Goal: Information Seeking & Learning: Learn about a topic

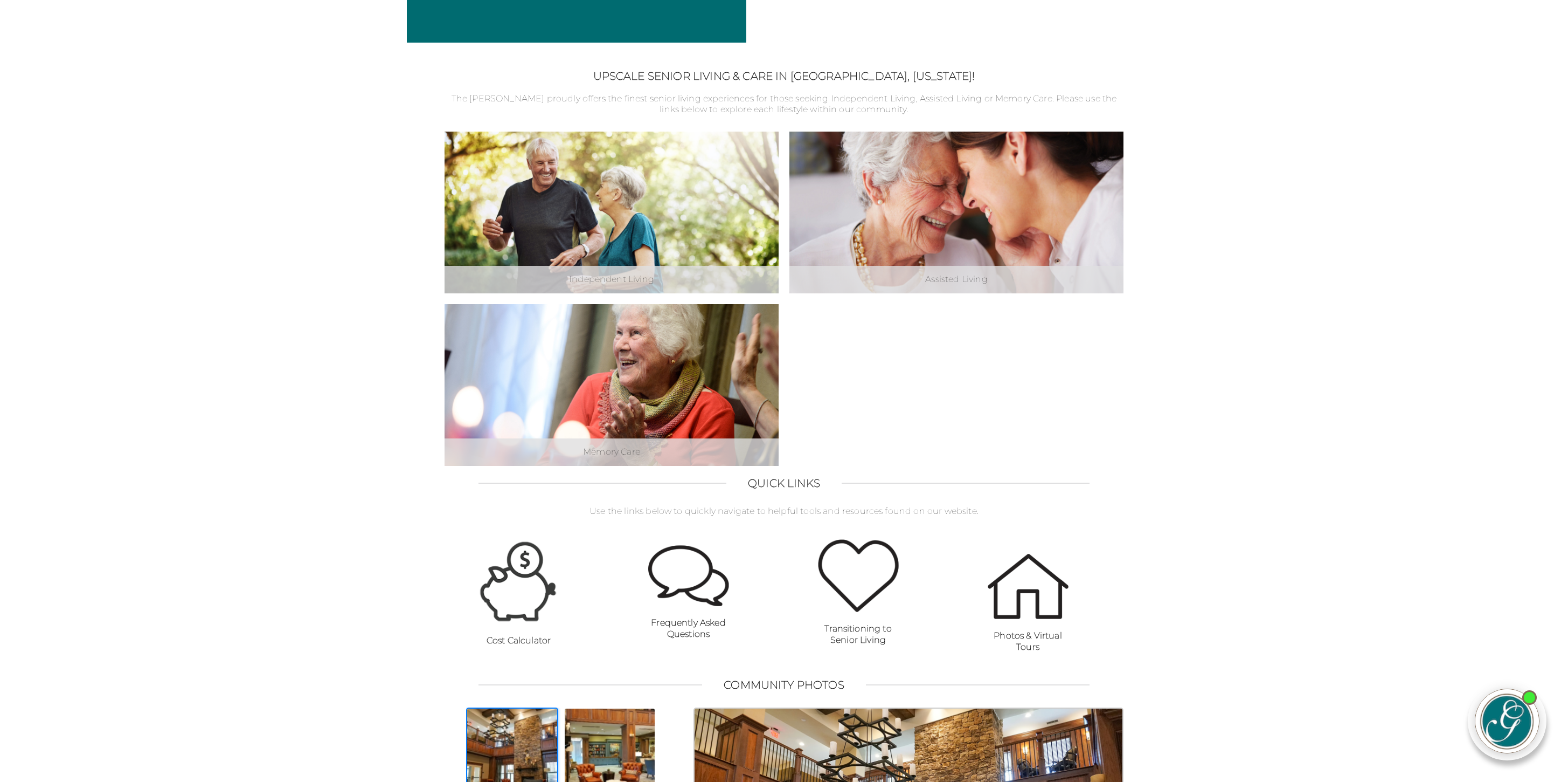
scroll to position [298, 0]
click at [1013, 267] on div at bounding box center [784, 391] width 1568 height 782
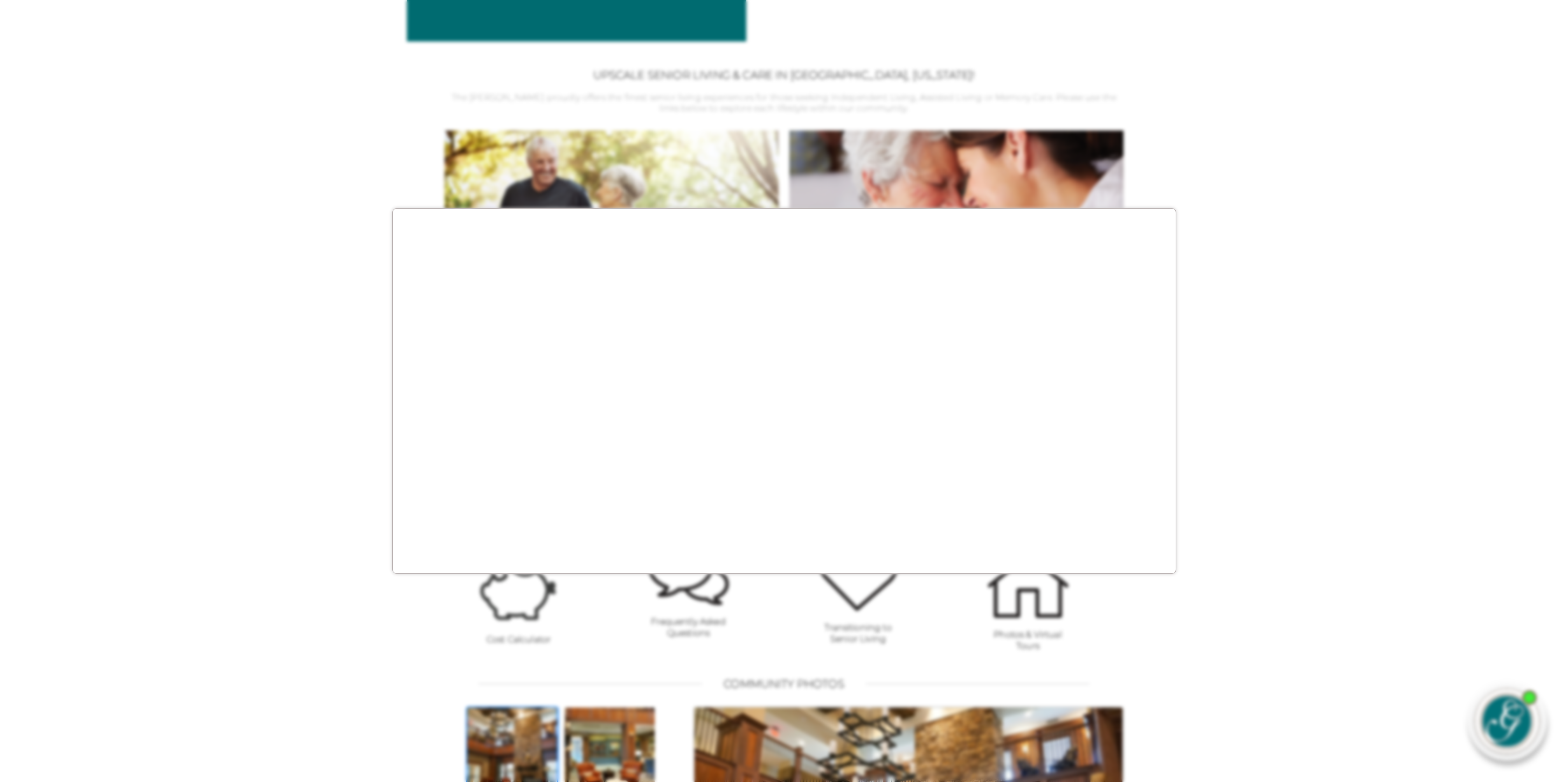
click at [1017, 198] on div at bounding box center [784, 391] width 1568 height 782
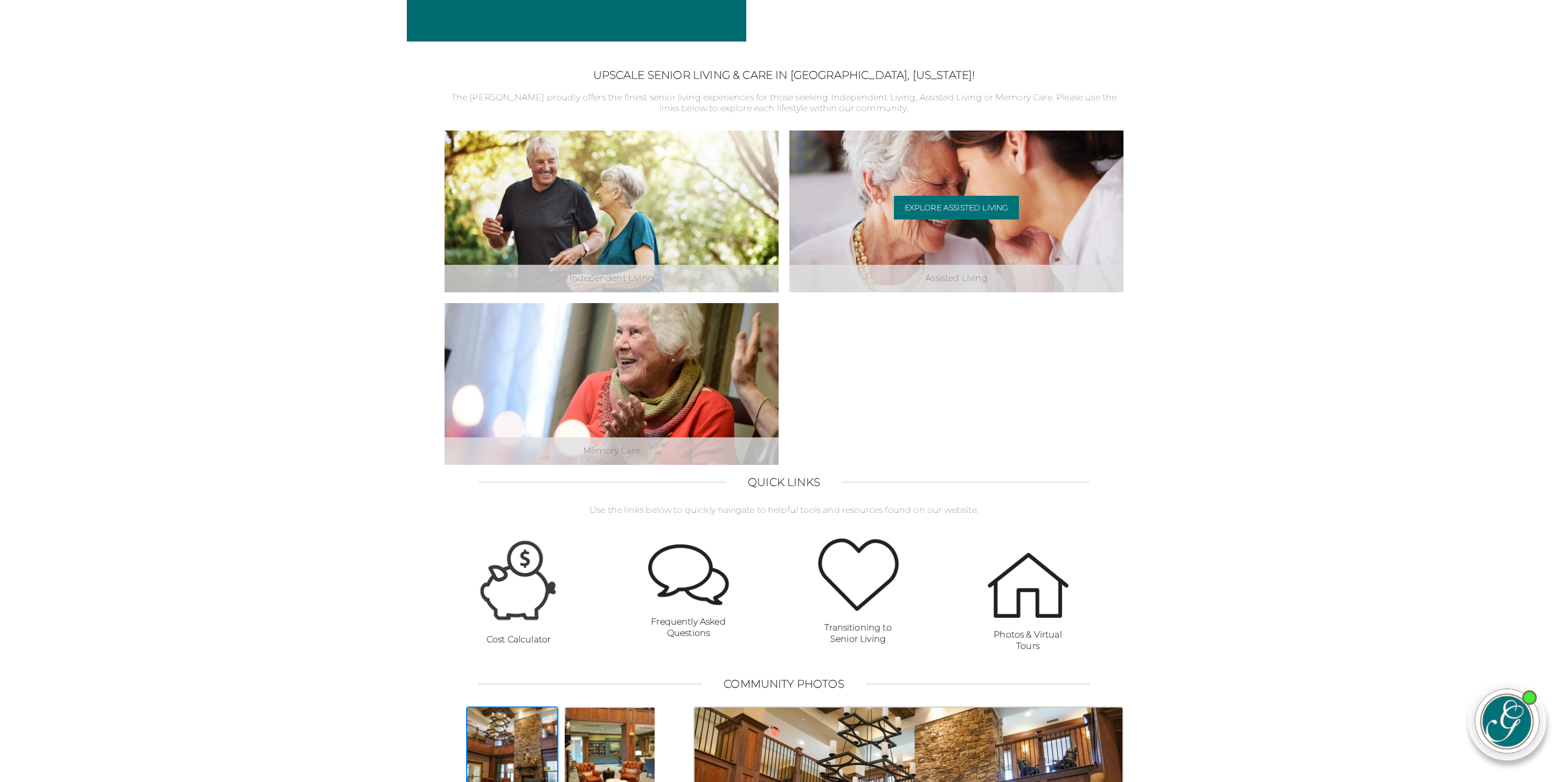
click at [877, 217] on div "Assisted Living Explore Assisted Living" at bounding box center [956, 211] width 334 height 162
click at [971, 202] on link "Explore Assisted Living" at bounding box center [957, 207] width 125 height 24
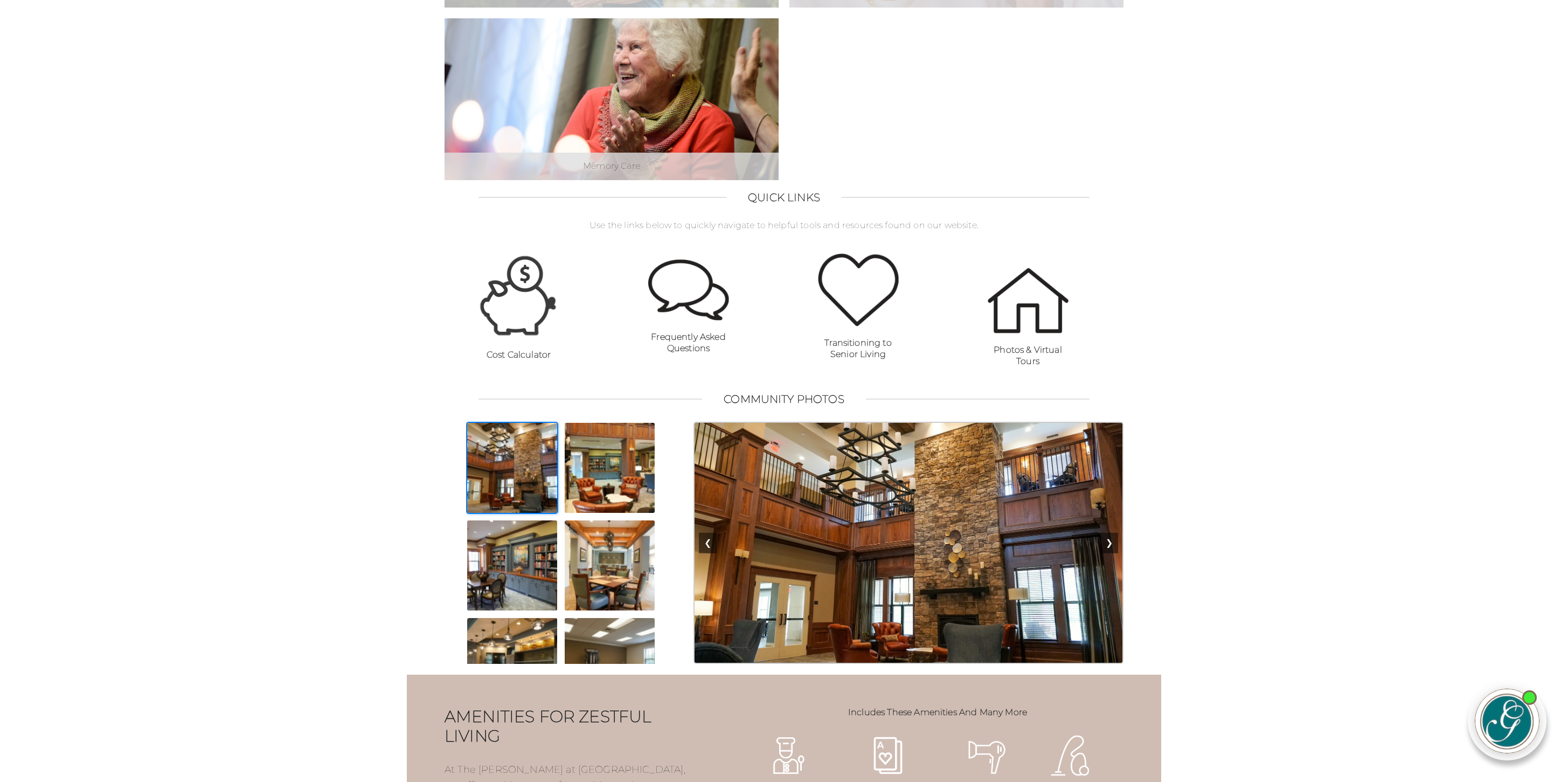
scroll to position [592, 0]
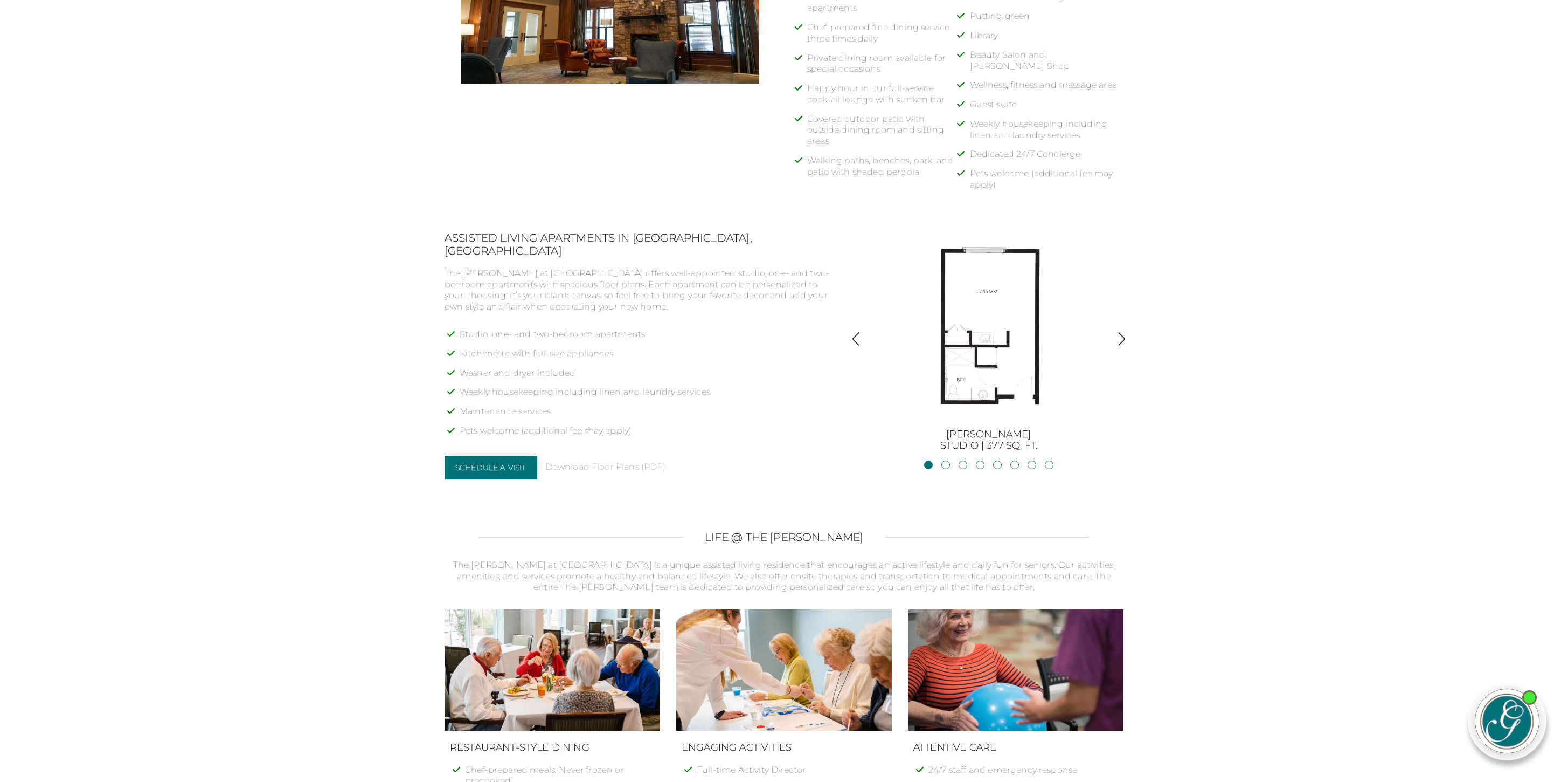
scroll to position [711, 0]
click at [1009, 364] on img at bounding box center [989, 329] width 194 height 194
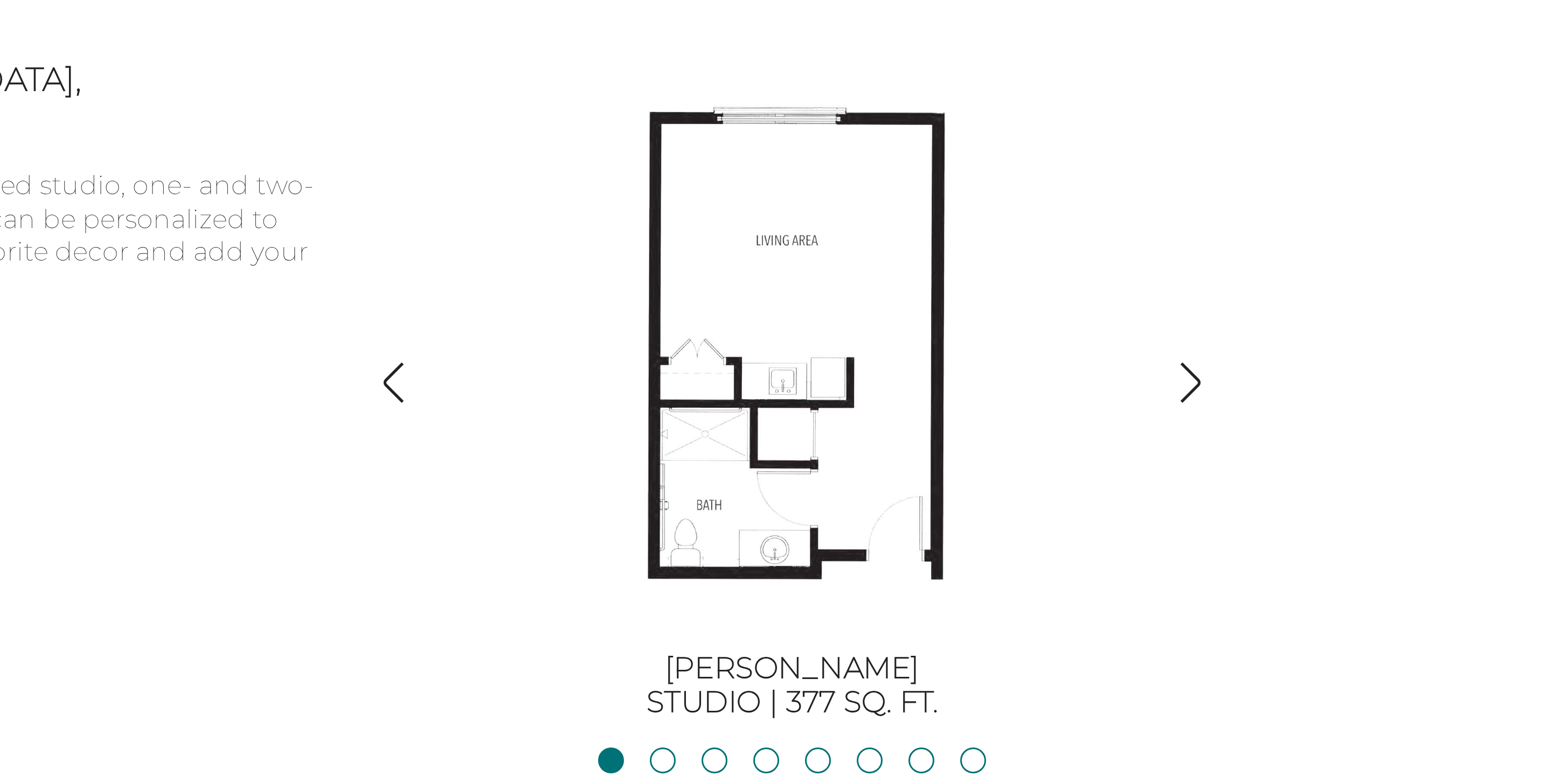
click at [1121, 338] on img "button" at bounding box center [1122, 340] width 15 height 15
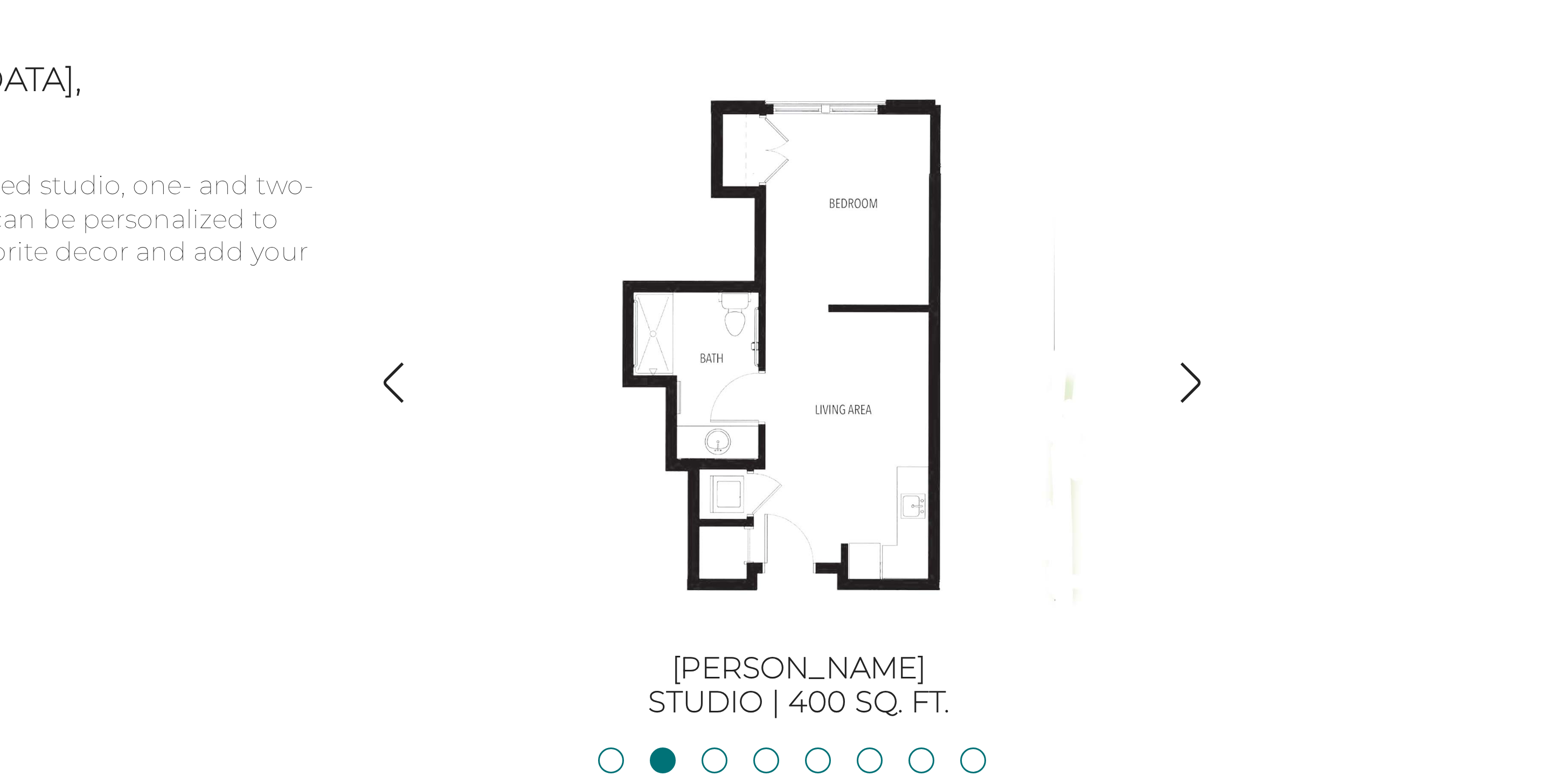
click at [1121, 338] on img "button" at bounding box center [1122, 340] width 15 height 15
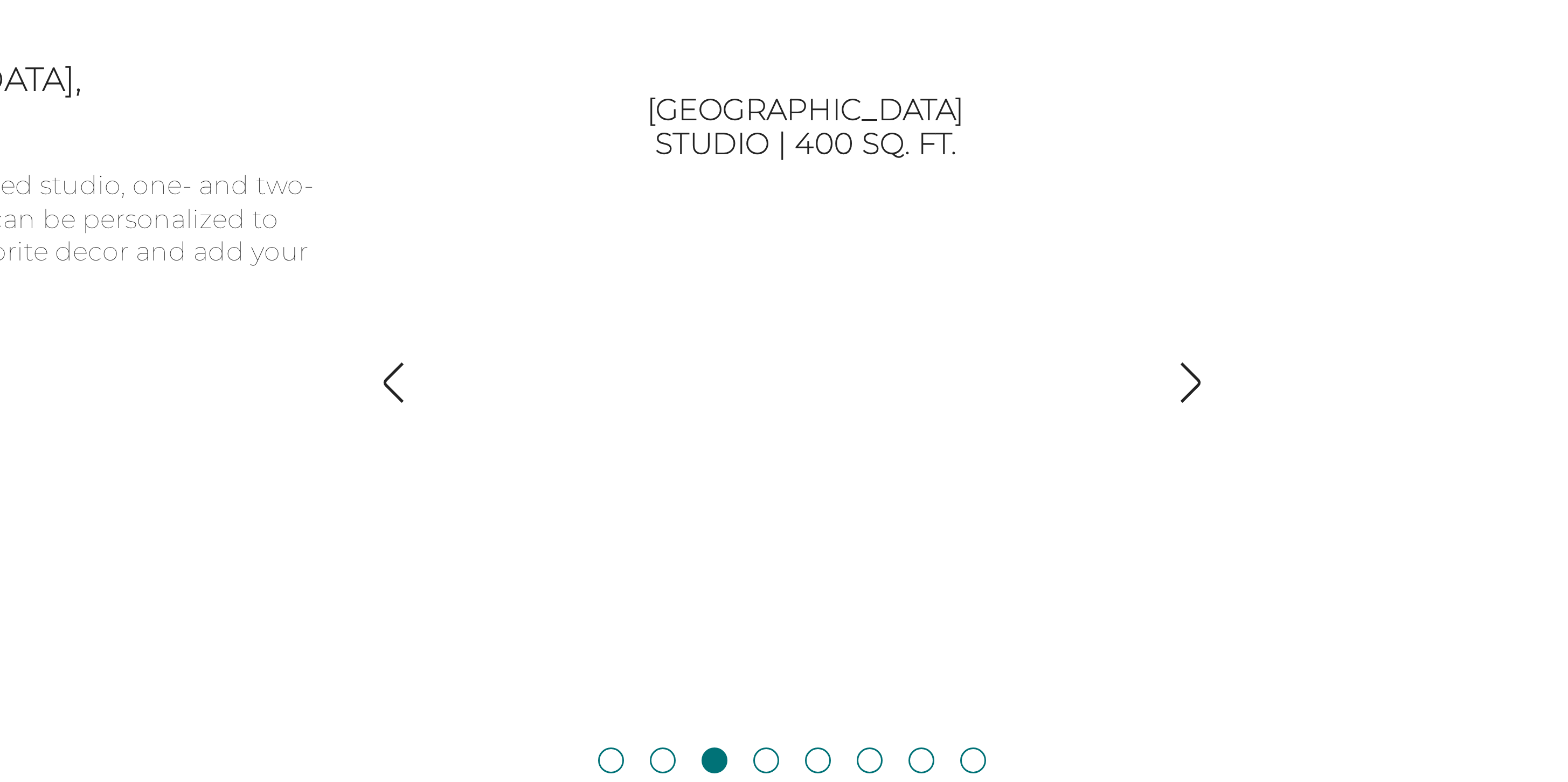
click at [1121, 338] on img "button" at bounding box center [1122, 340] width 15 height 15
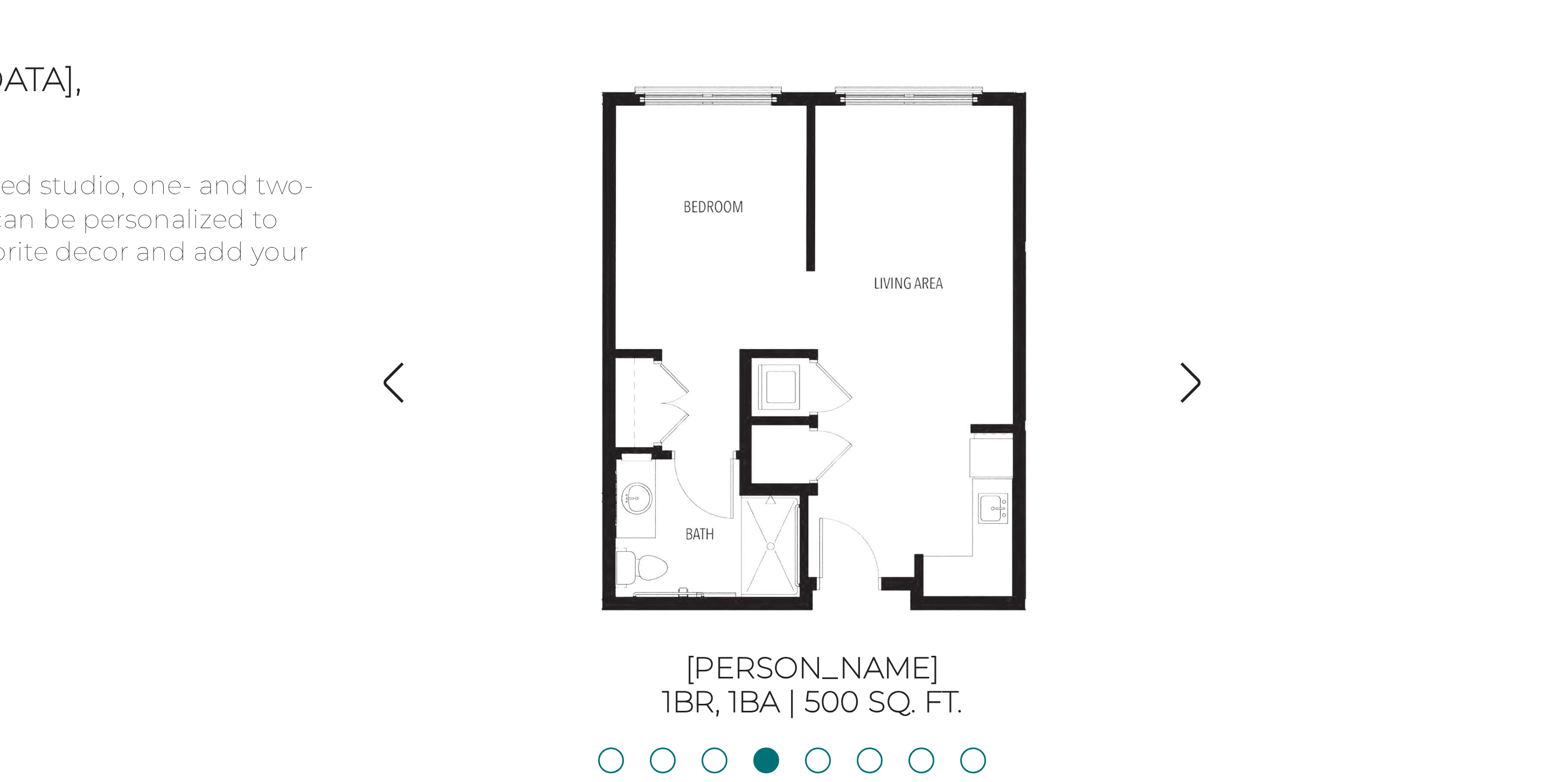
click at [1121, 338] on img "button" at bounding box center [1122, 340] width 15 height 15
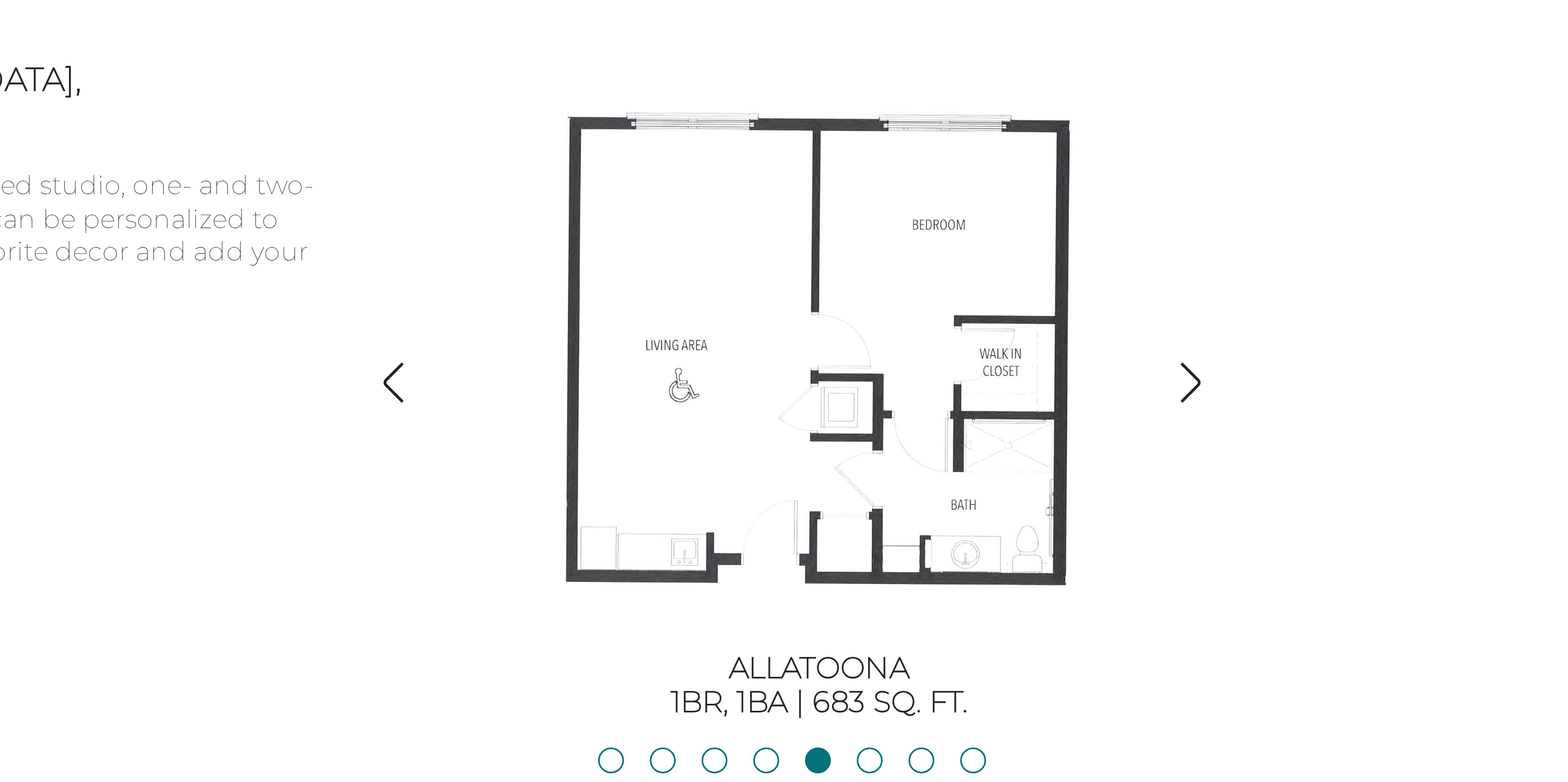
click at [1121, 338] on img "button" at bounding box center [1122, 340] width 15 height 15
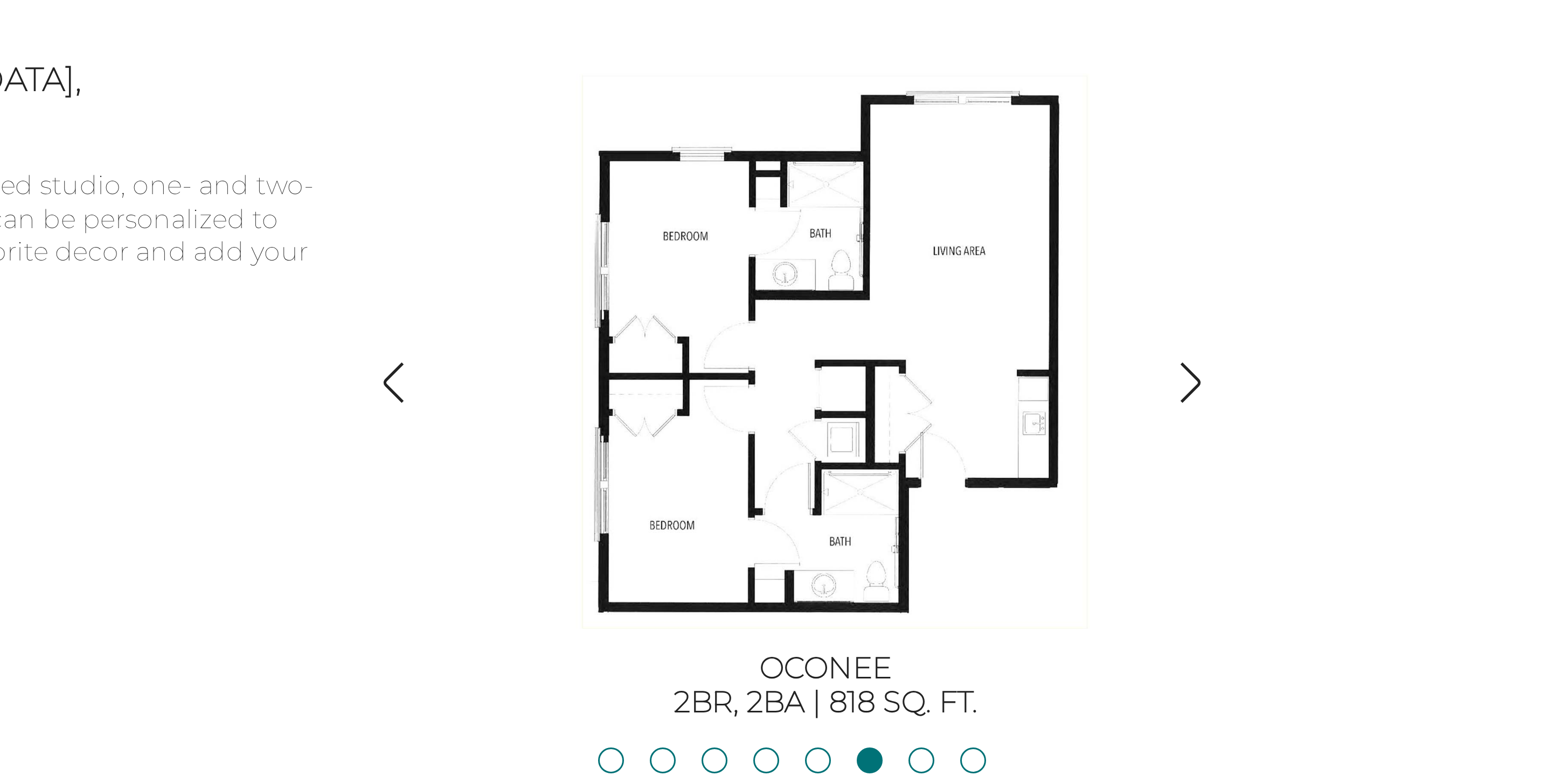
click at [855, 338] on img "button" at bounding box center [856, 340] width 15 height 15
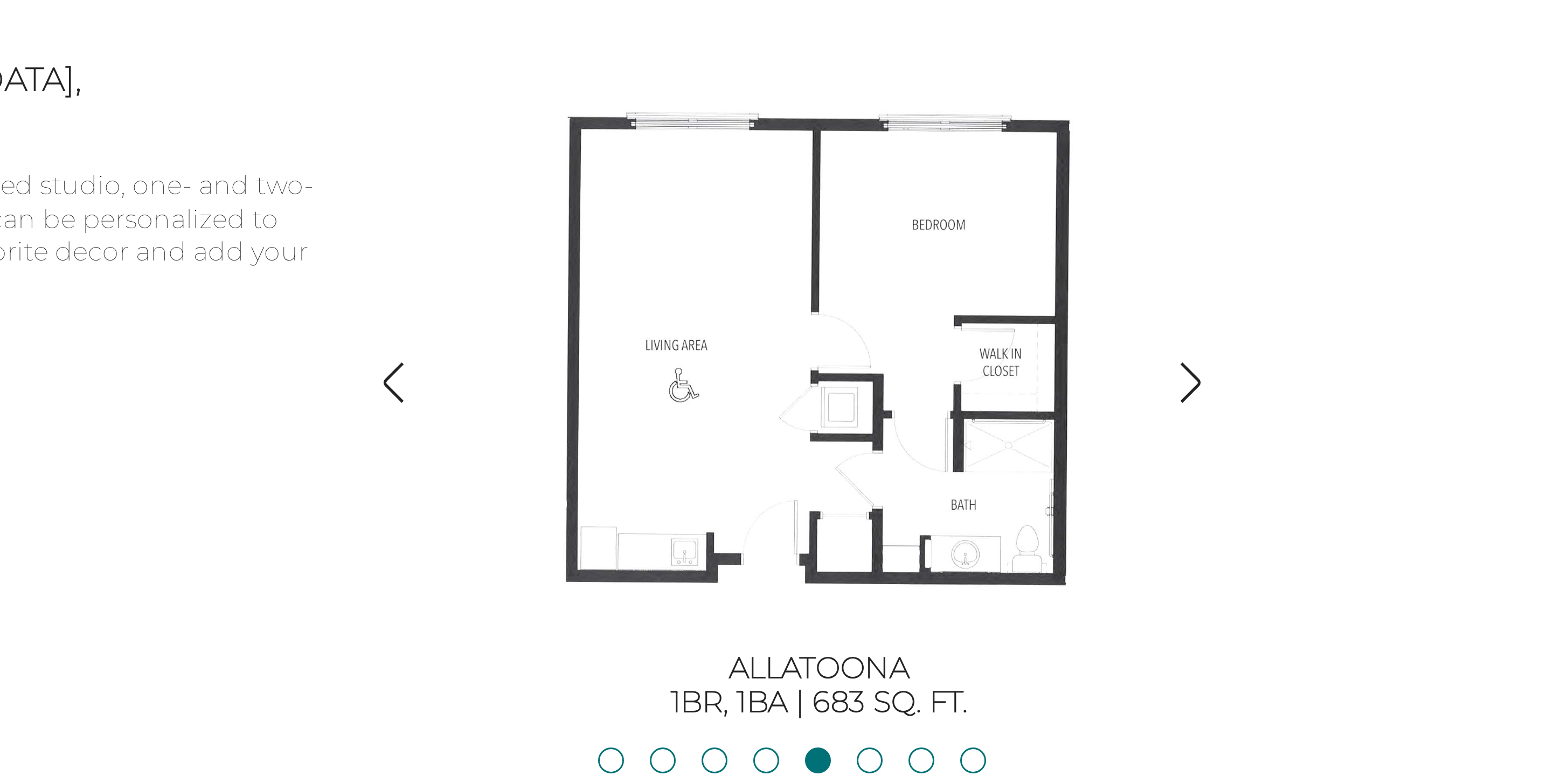
click at [855, 338] on img "button" at bounding box center [856, 340] width 15 height 15
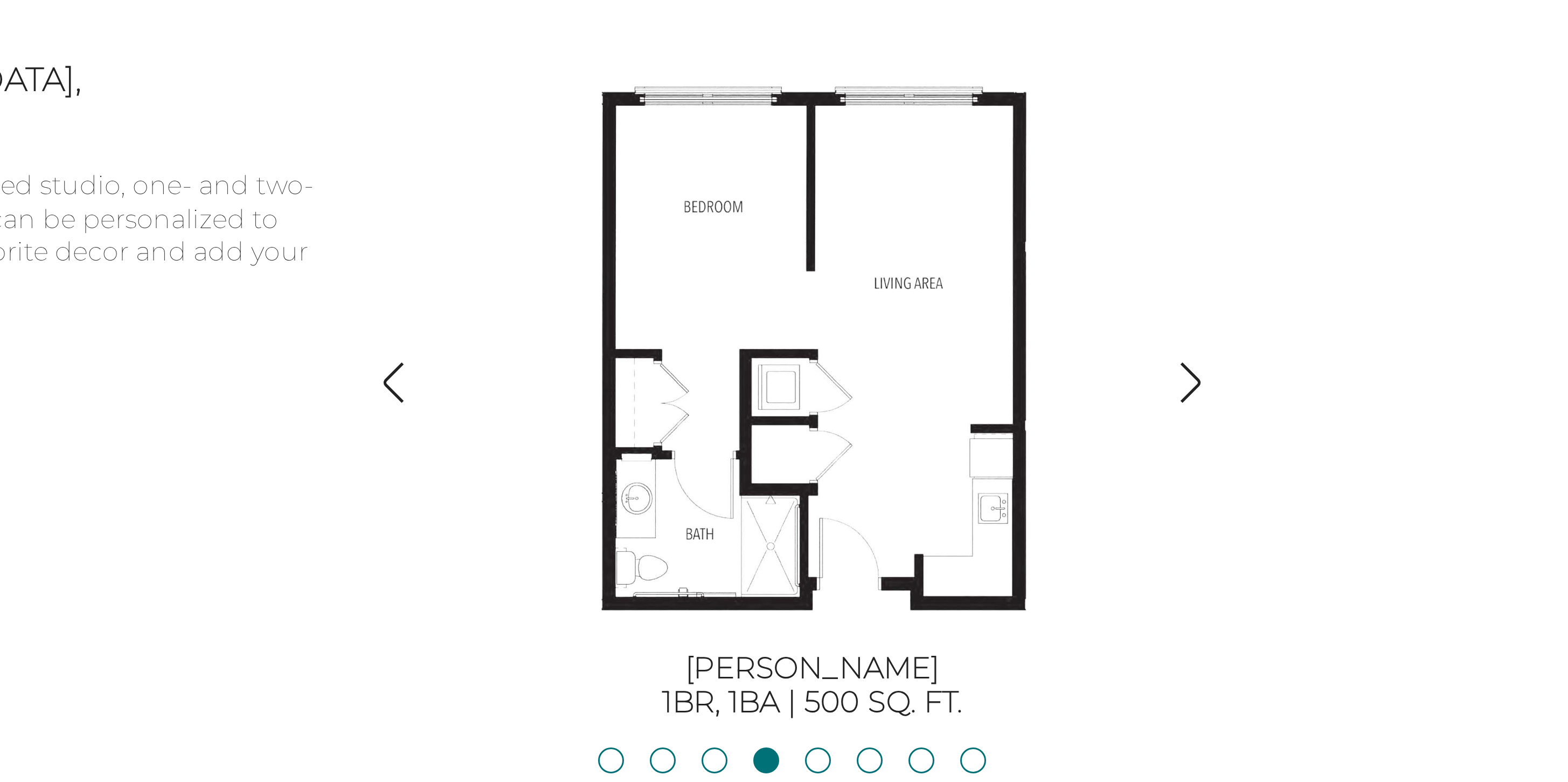
click at [855, 338] on img "button" at bounding box center [856, 340] width 15 height 15
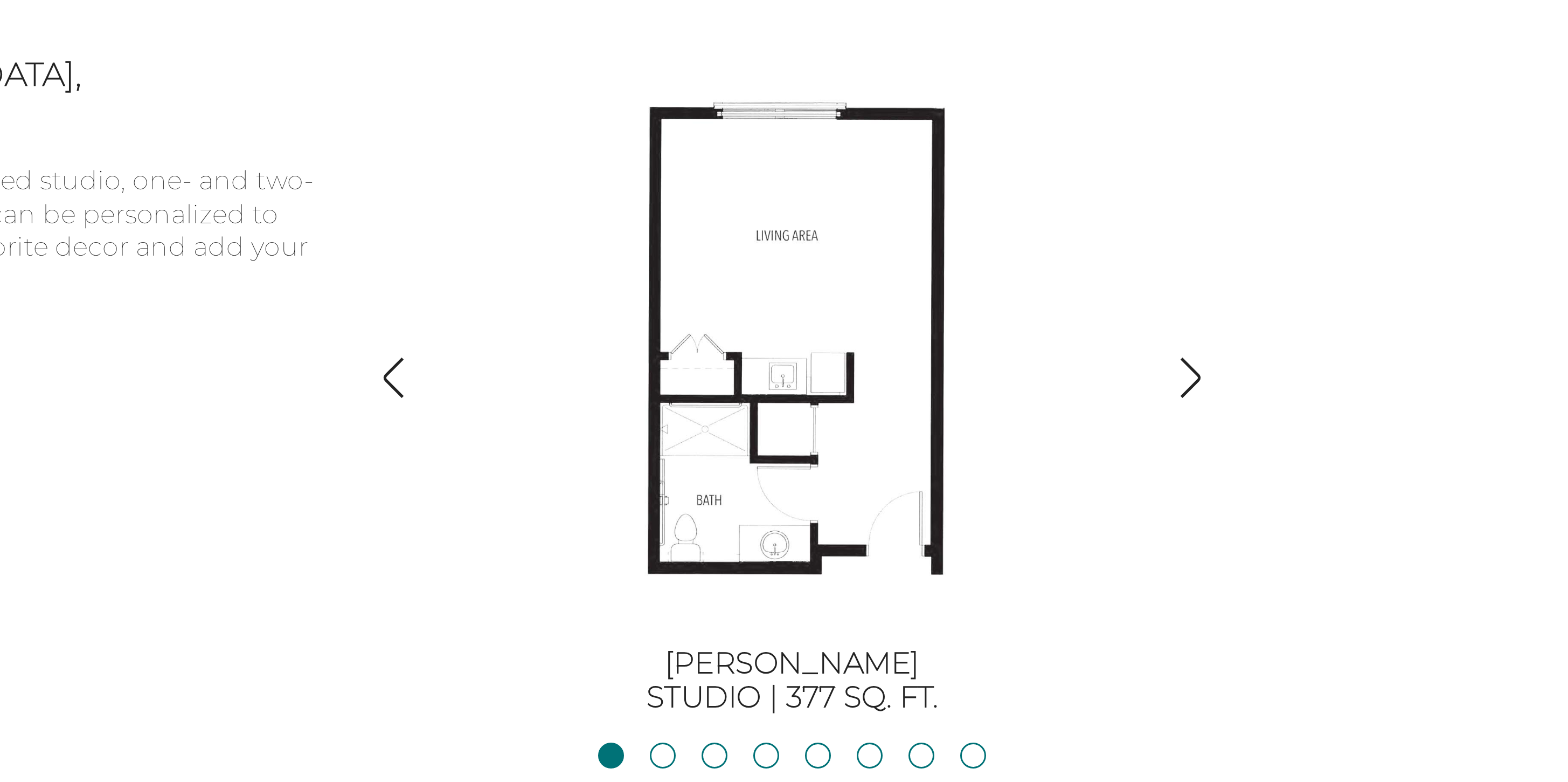
click at [1123, 128] on img "button" at bounding box center [1122, 127] width 15 height 15
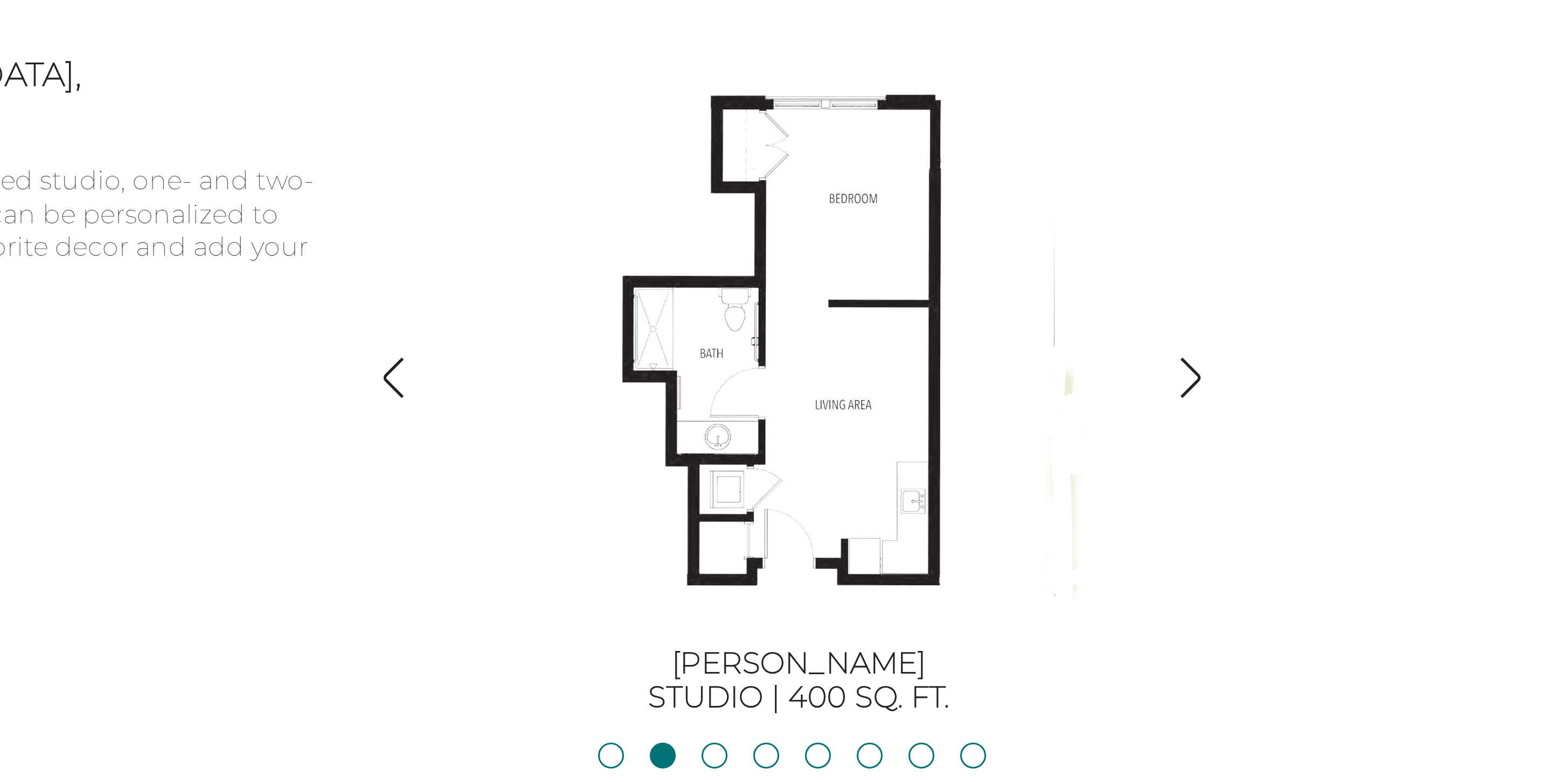
click at [1123, 128] on img "button" at bounding box center [1122, 127] width 15 height 15
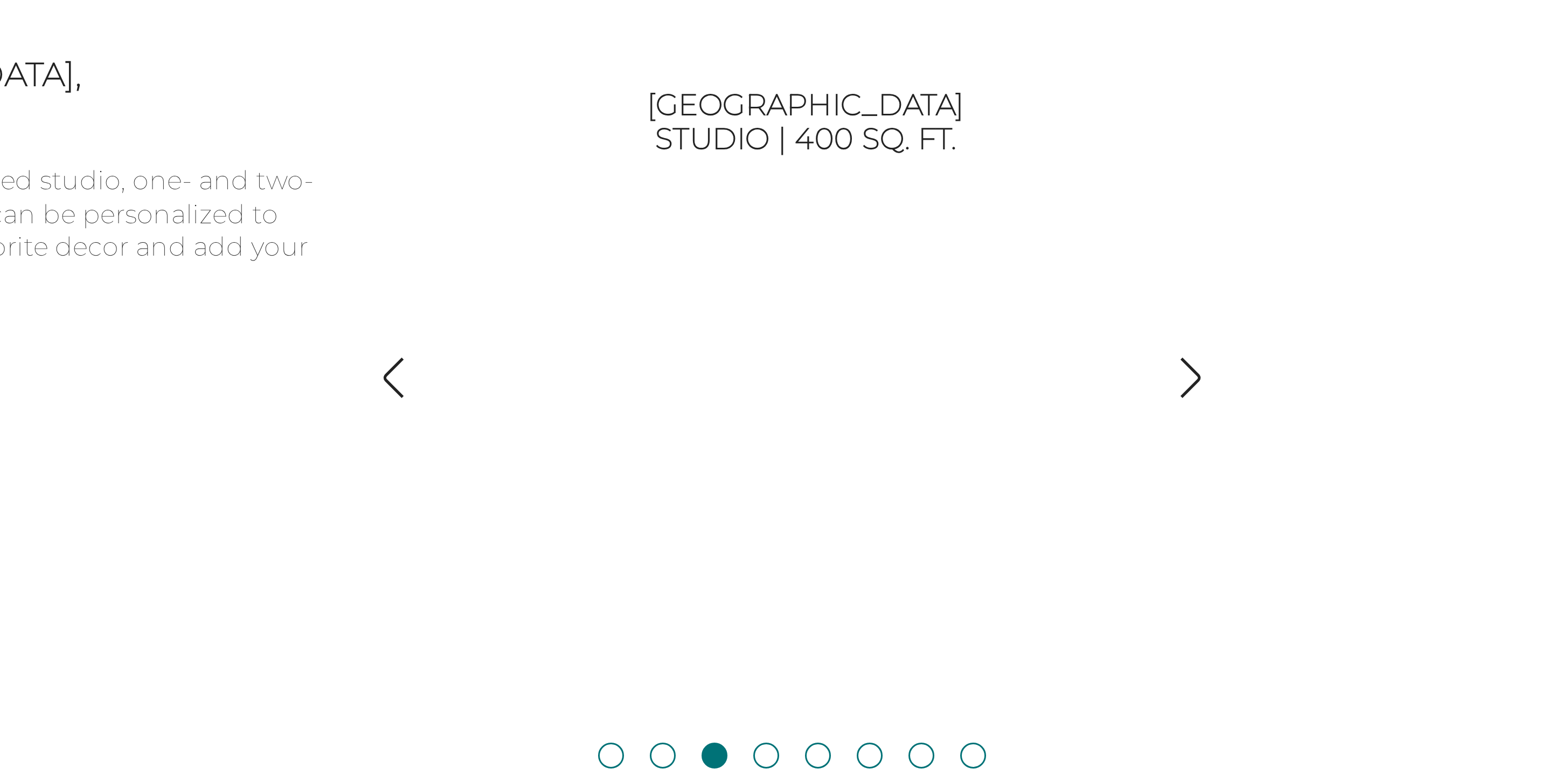
click at [1123, 128] on img "button" at bounding box center [1122, 127] width 15 height 15
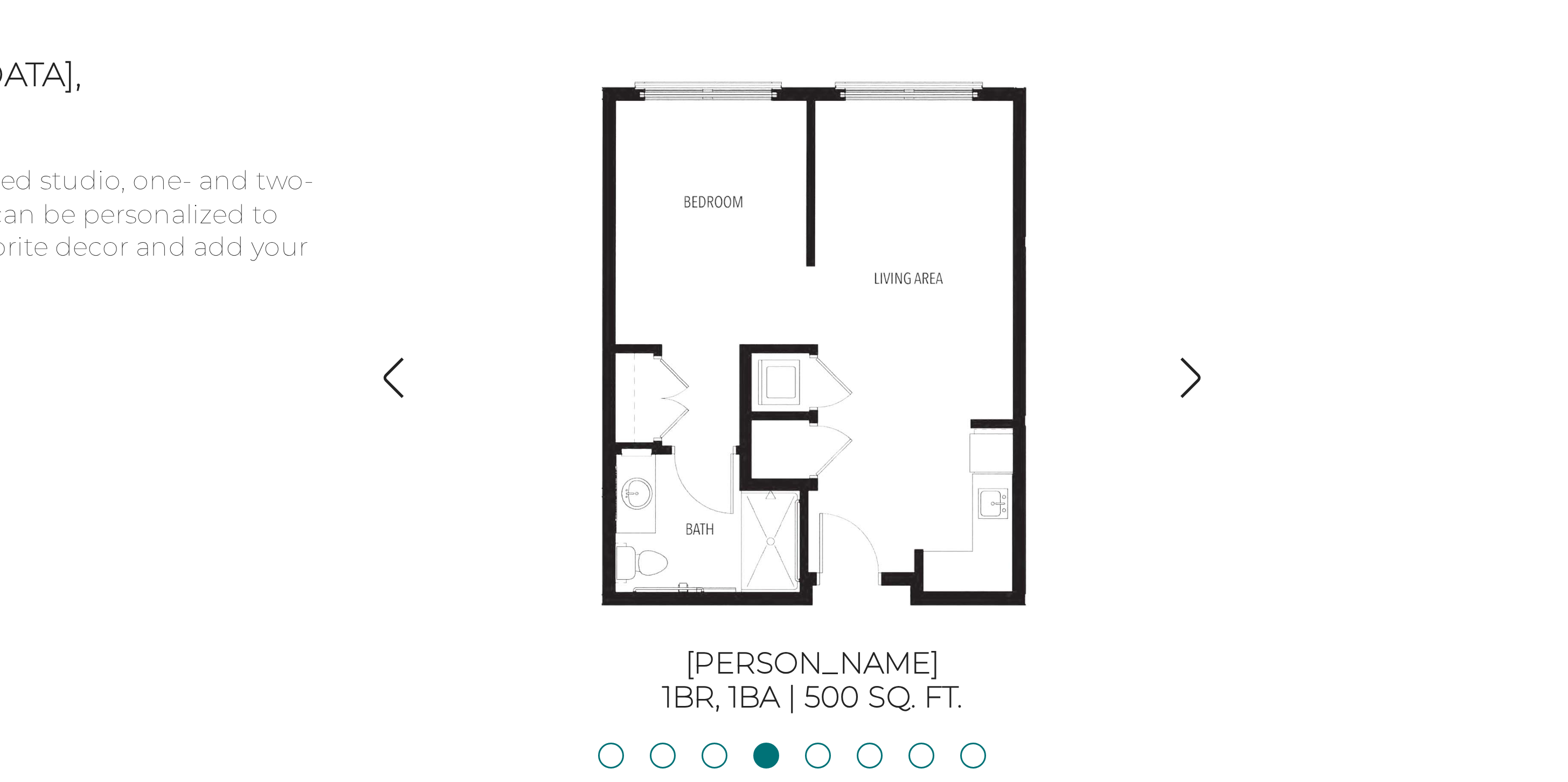
click at [1123, 128] on img "button" at bounding box center [1122, 127] width 15 height 15
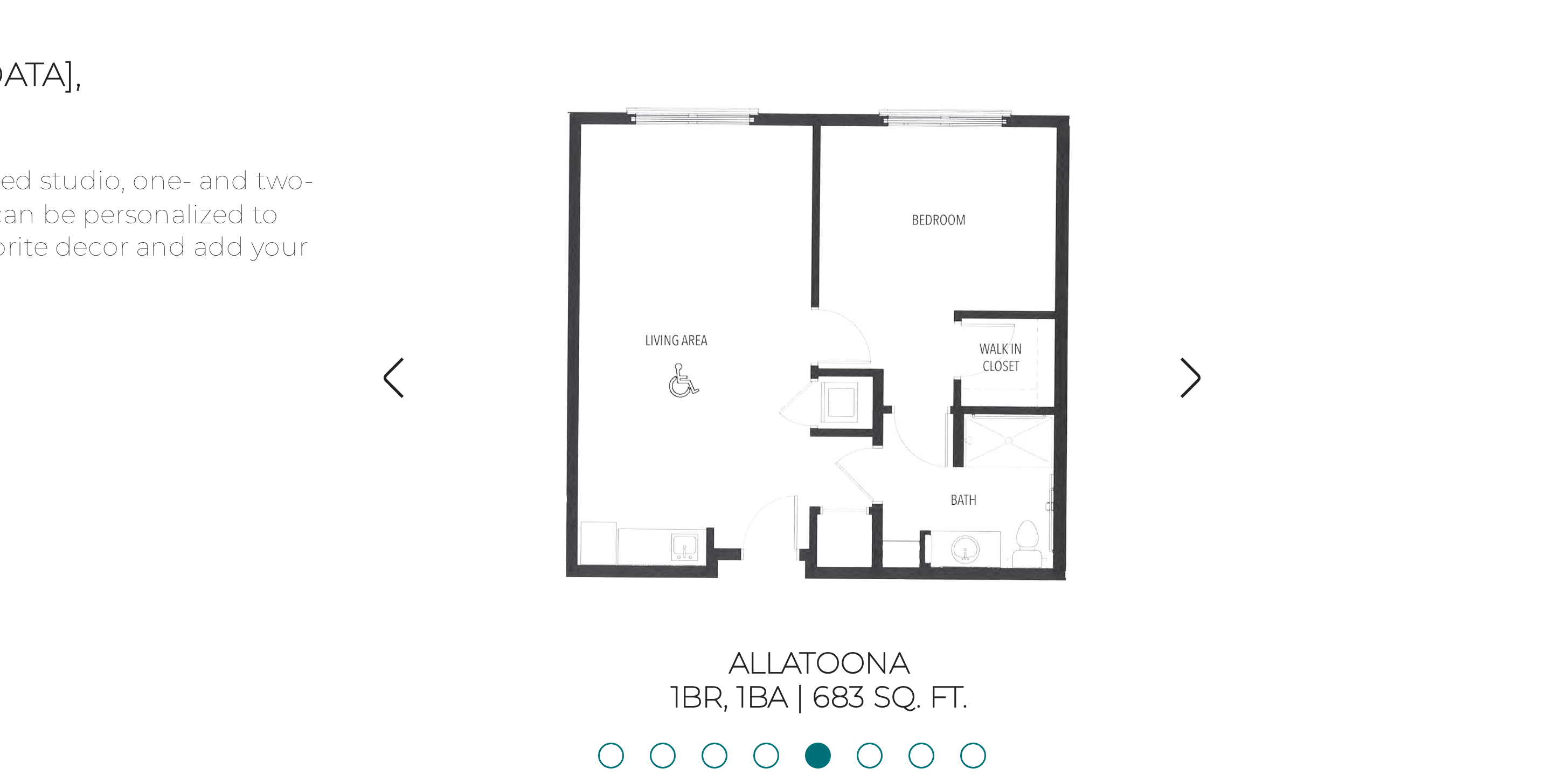
click at [1123, 128] on img "button" at bounding box center [1122, 127] width 15 height 15
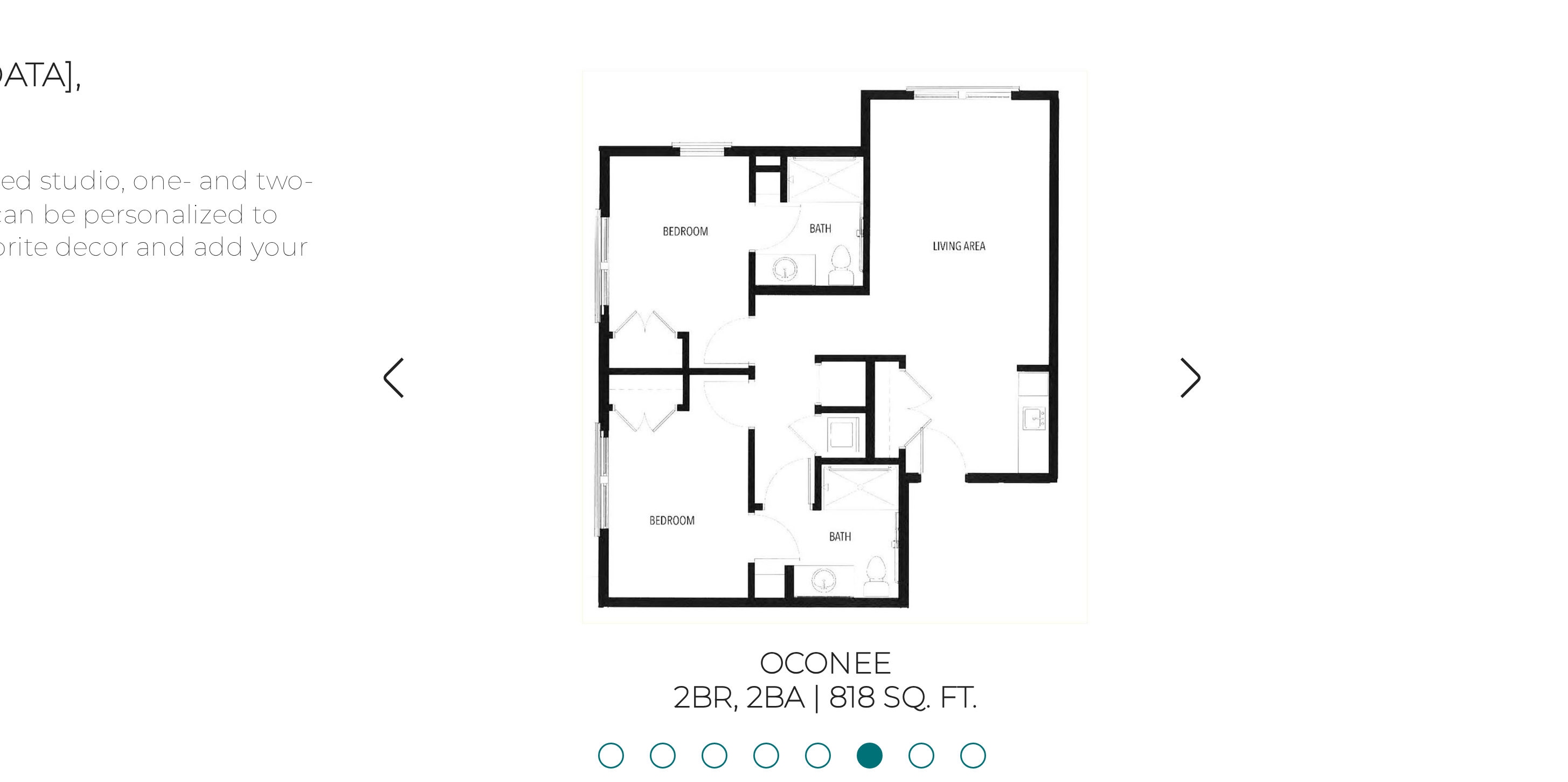
click at [1123, 128] on img "button" at bounding box center [1122, 127] width 15 height 15
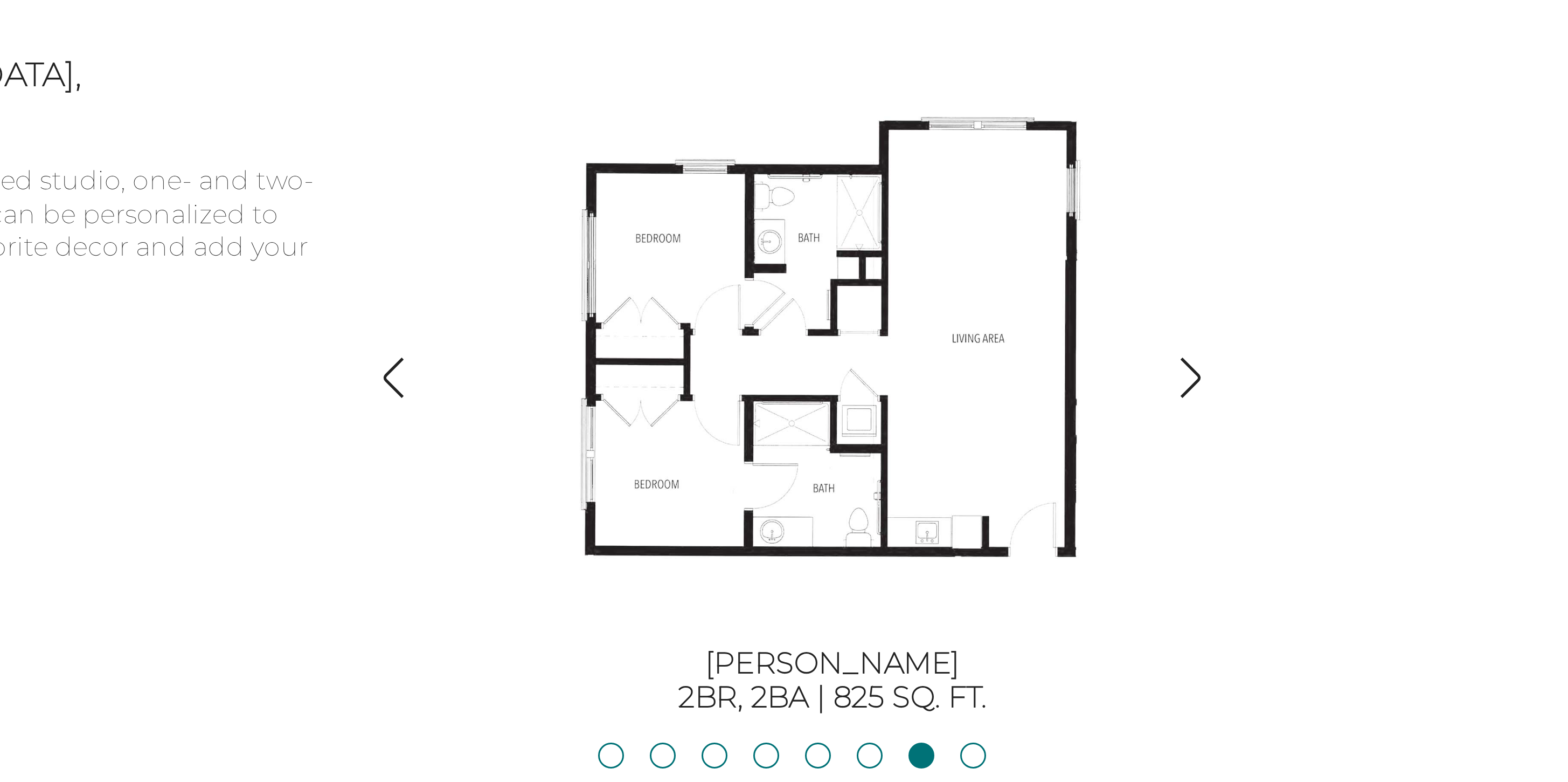
click at [1123, 128] on img "button" at bounding box center [1122, 127] width 15 height 15
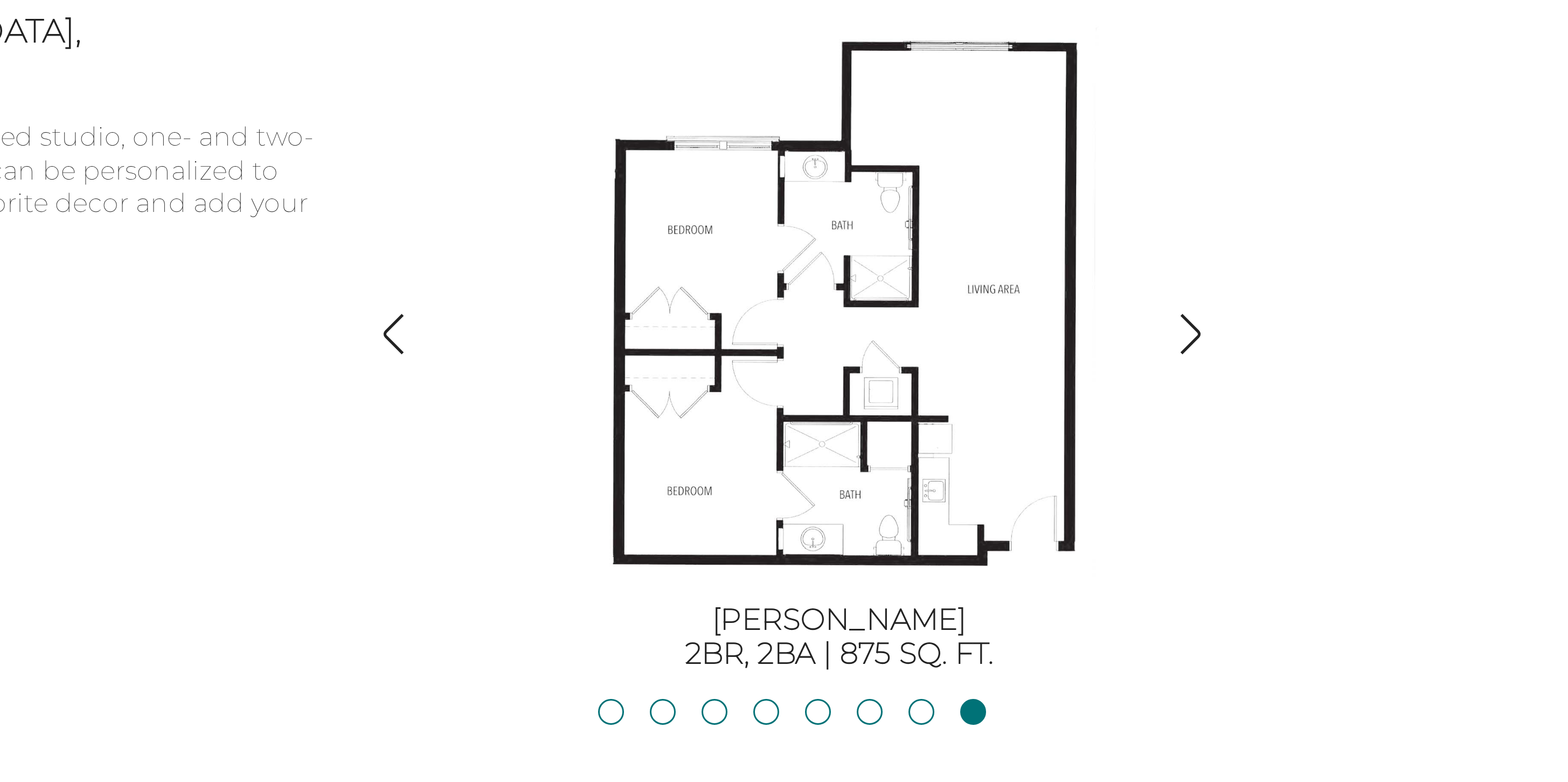
scroll to position [711, 0]
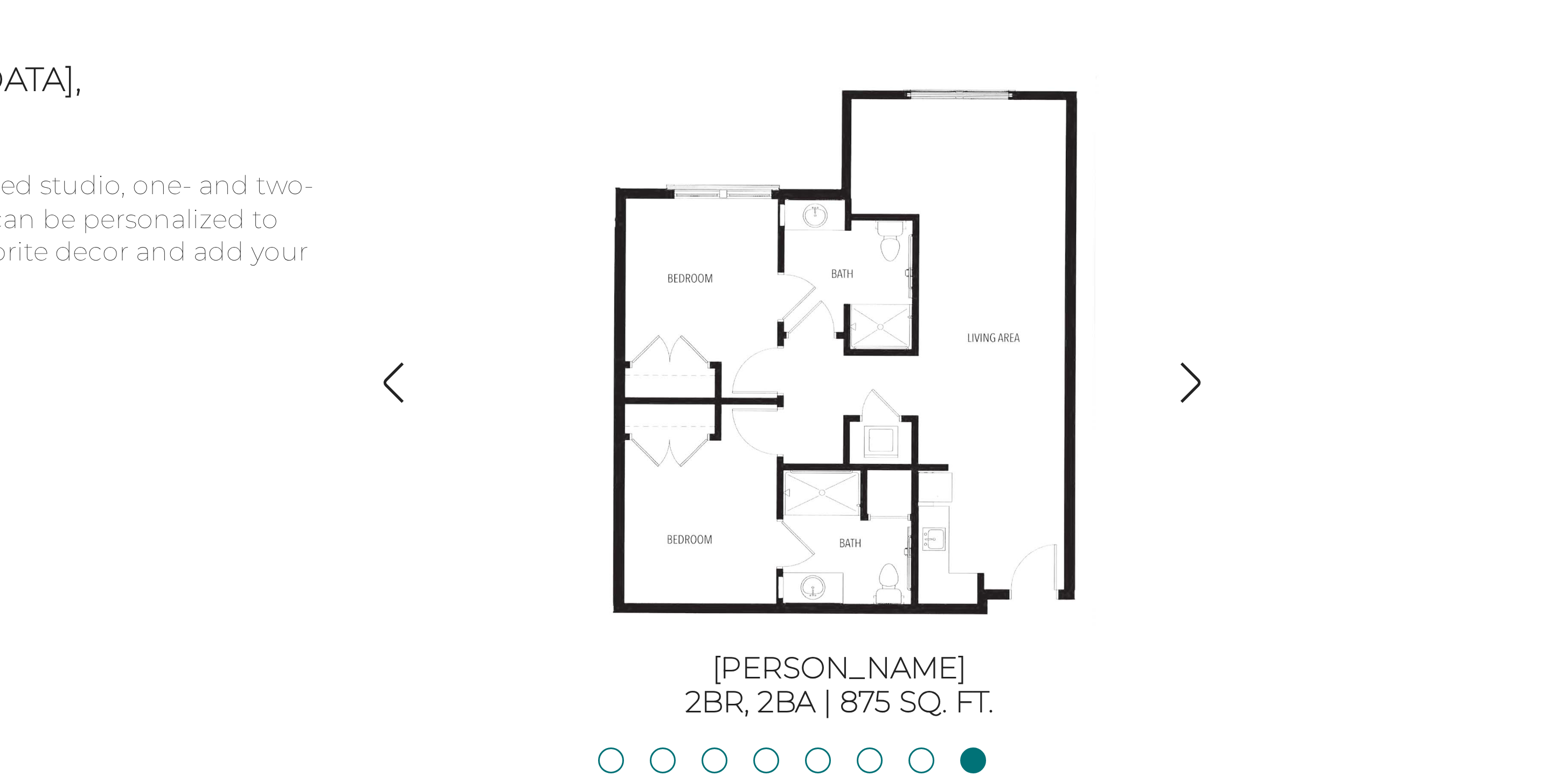
click at [1123, 339] on img "button" at bounding box center [1122, 340] width 15 height 15
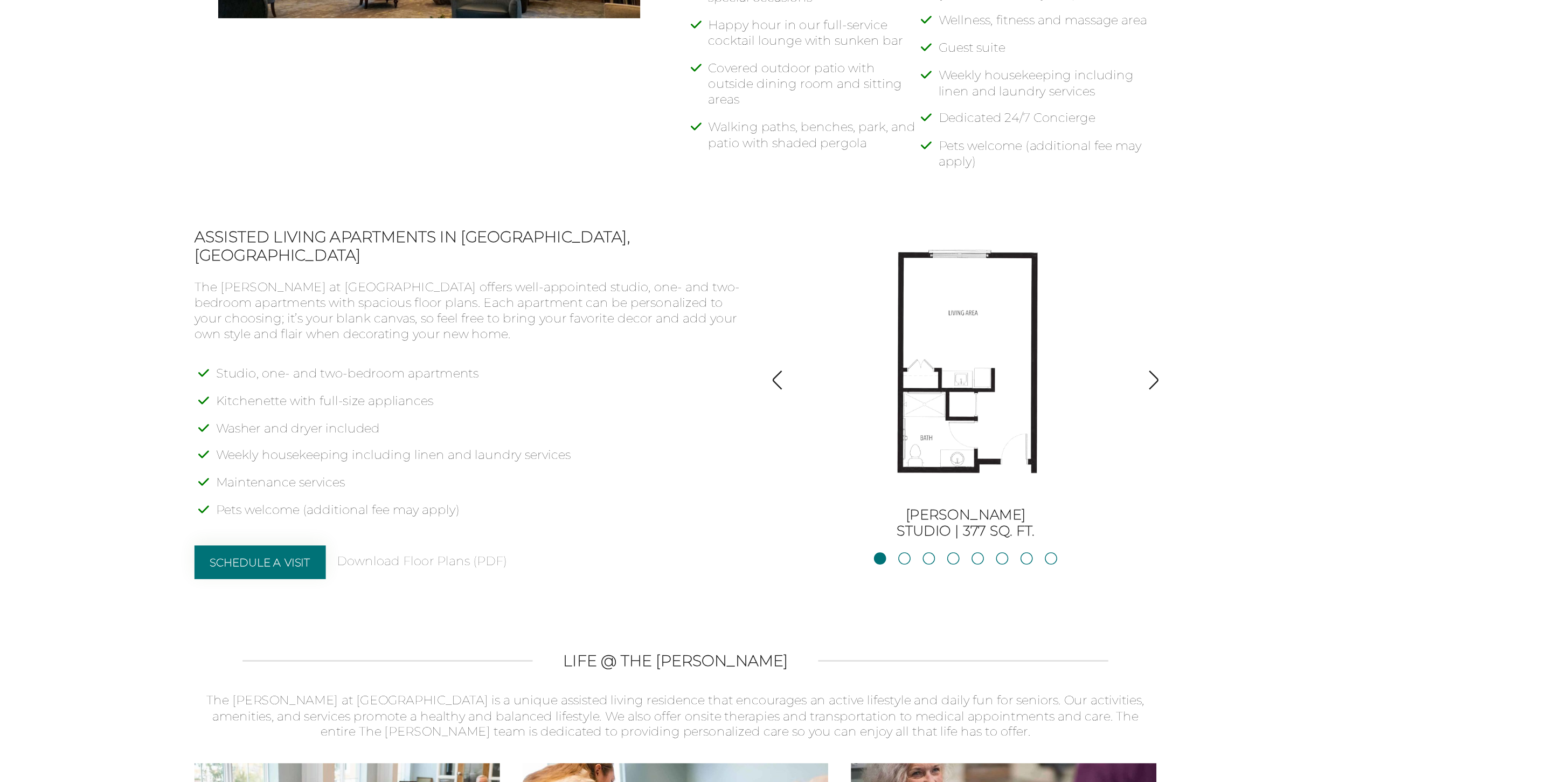
scroll to position [671, 0]
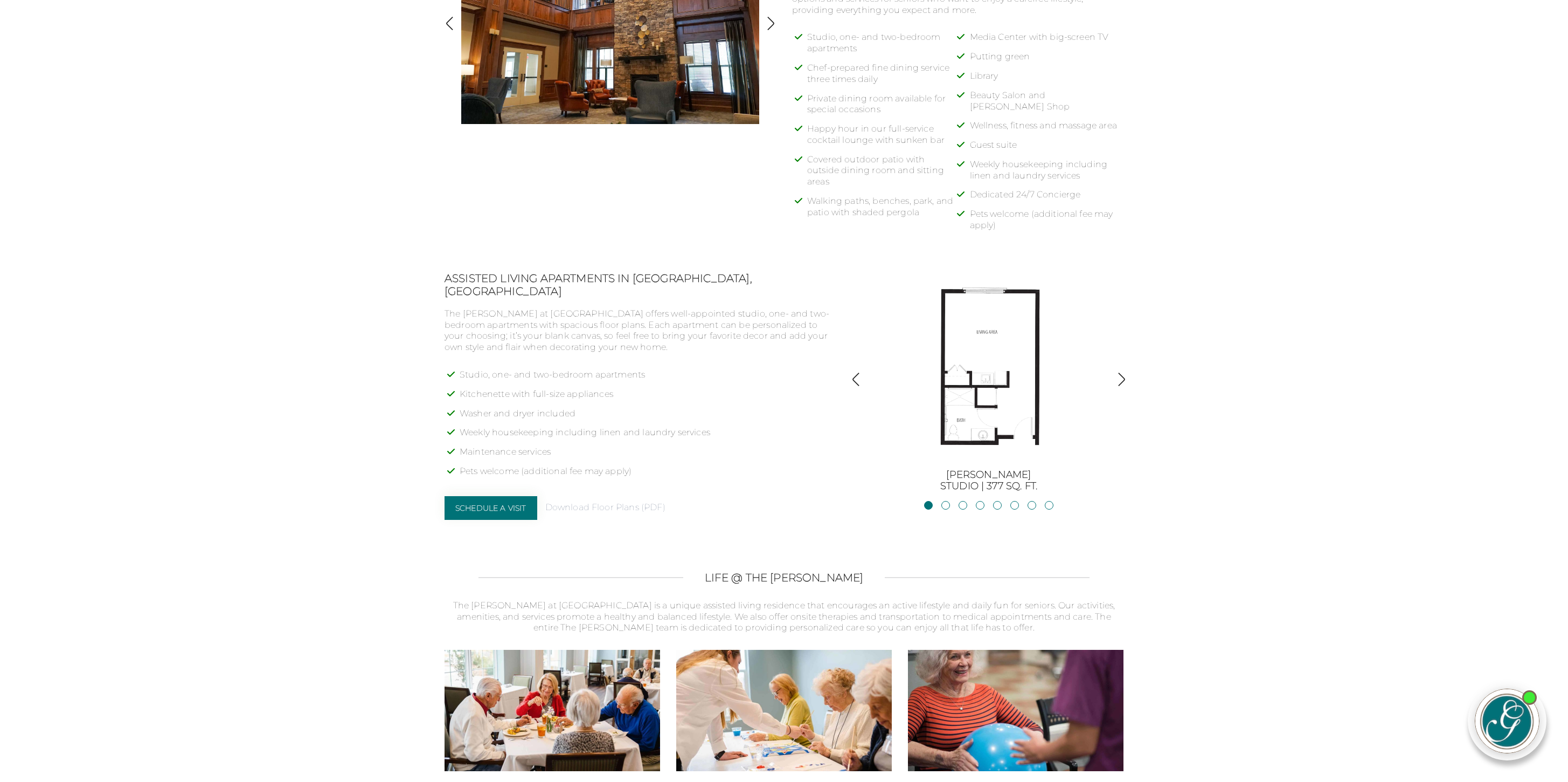
click at [624, 502] on link "Download Floor Plans (PDF)" at bounding box center [605, 507] width 120 height 12
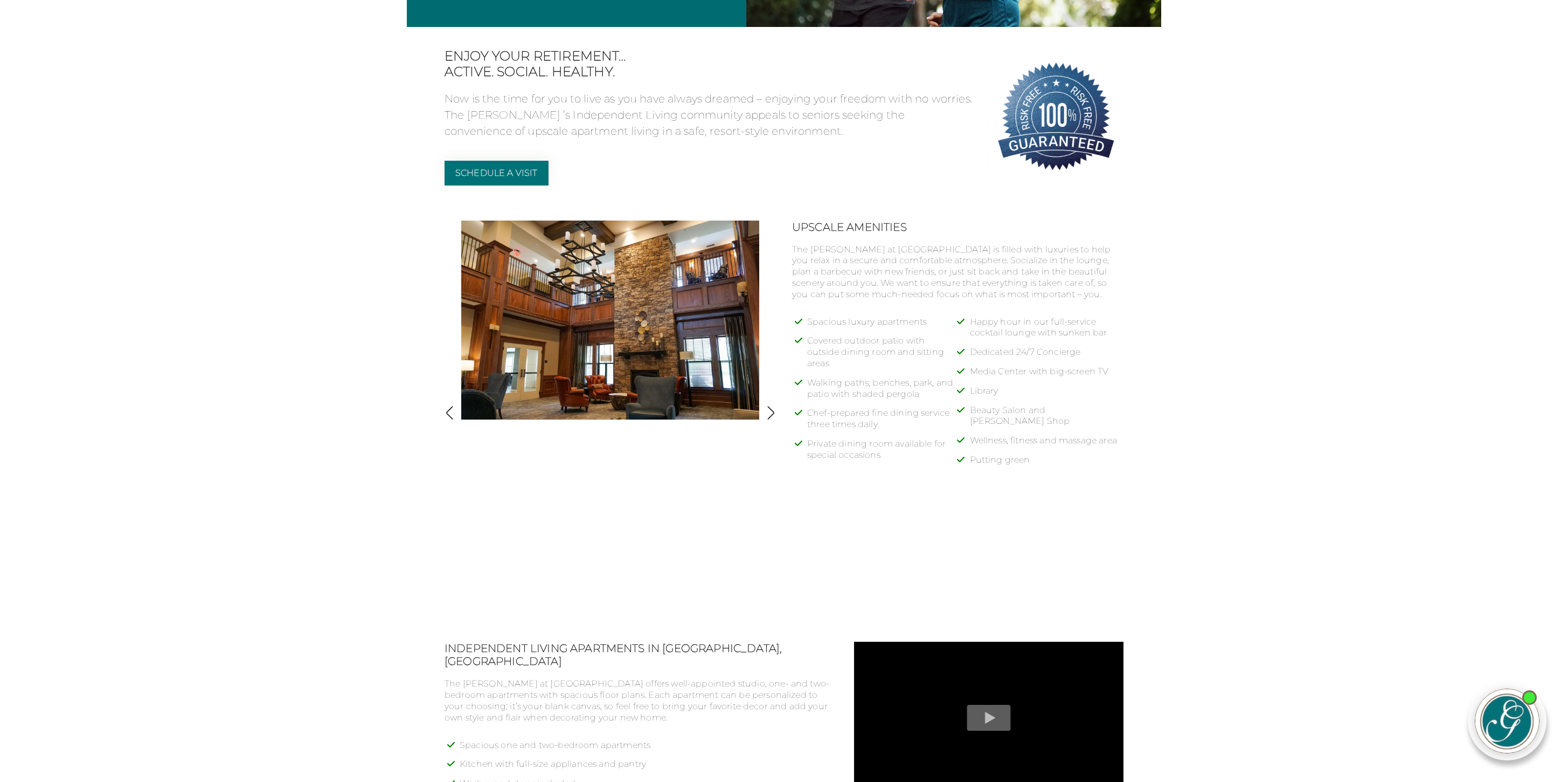
scroll to position [333, 0]
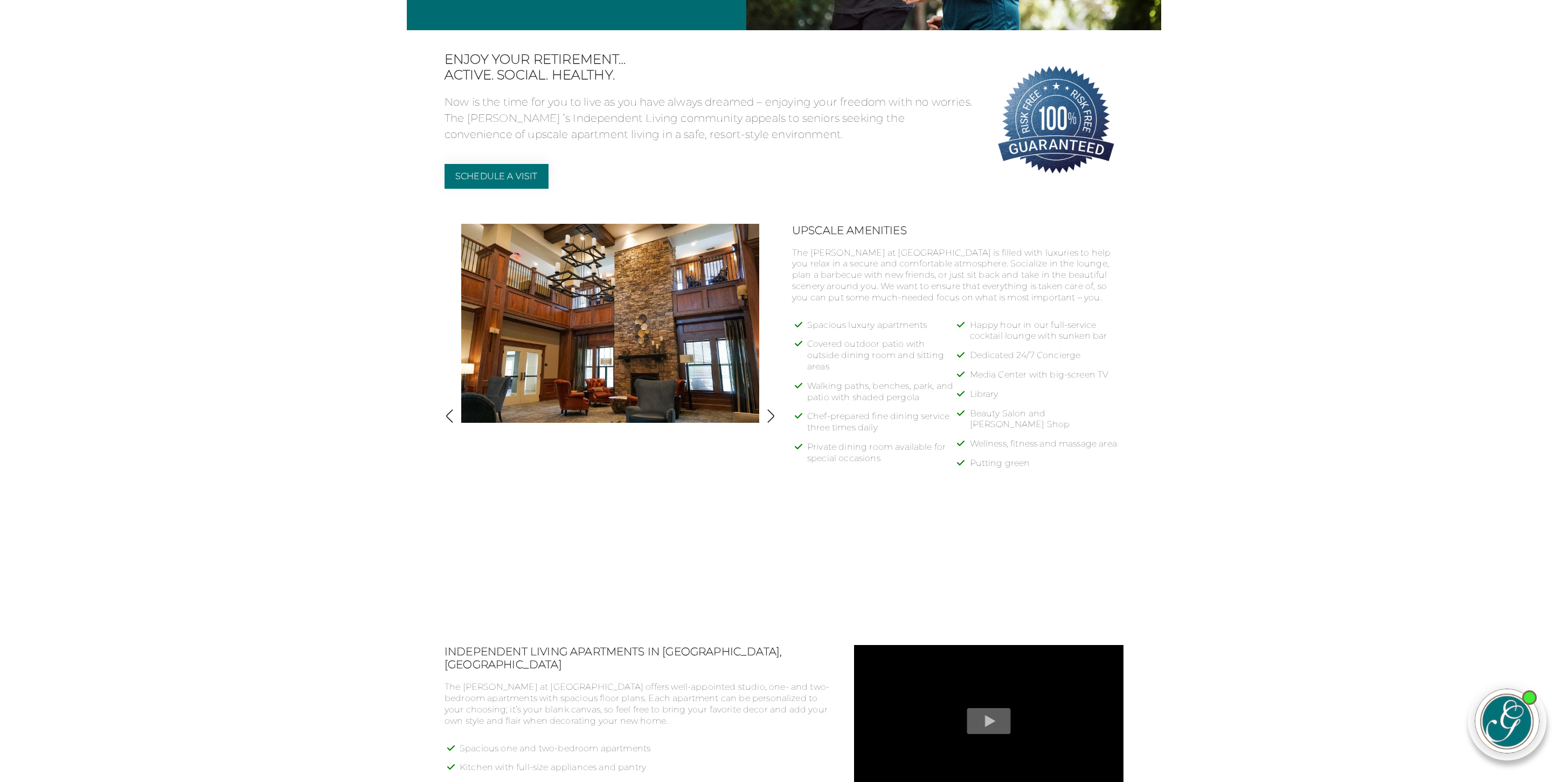
click at [896, 543] on div "Upscale Amenities The Glen at Lake Oconee Village is filled with luxuries to he…" at bounding box center [783, 418] width 679 height 389
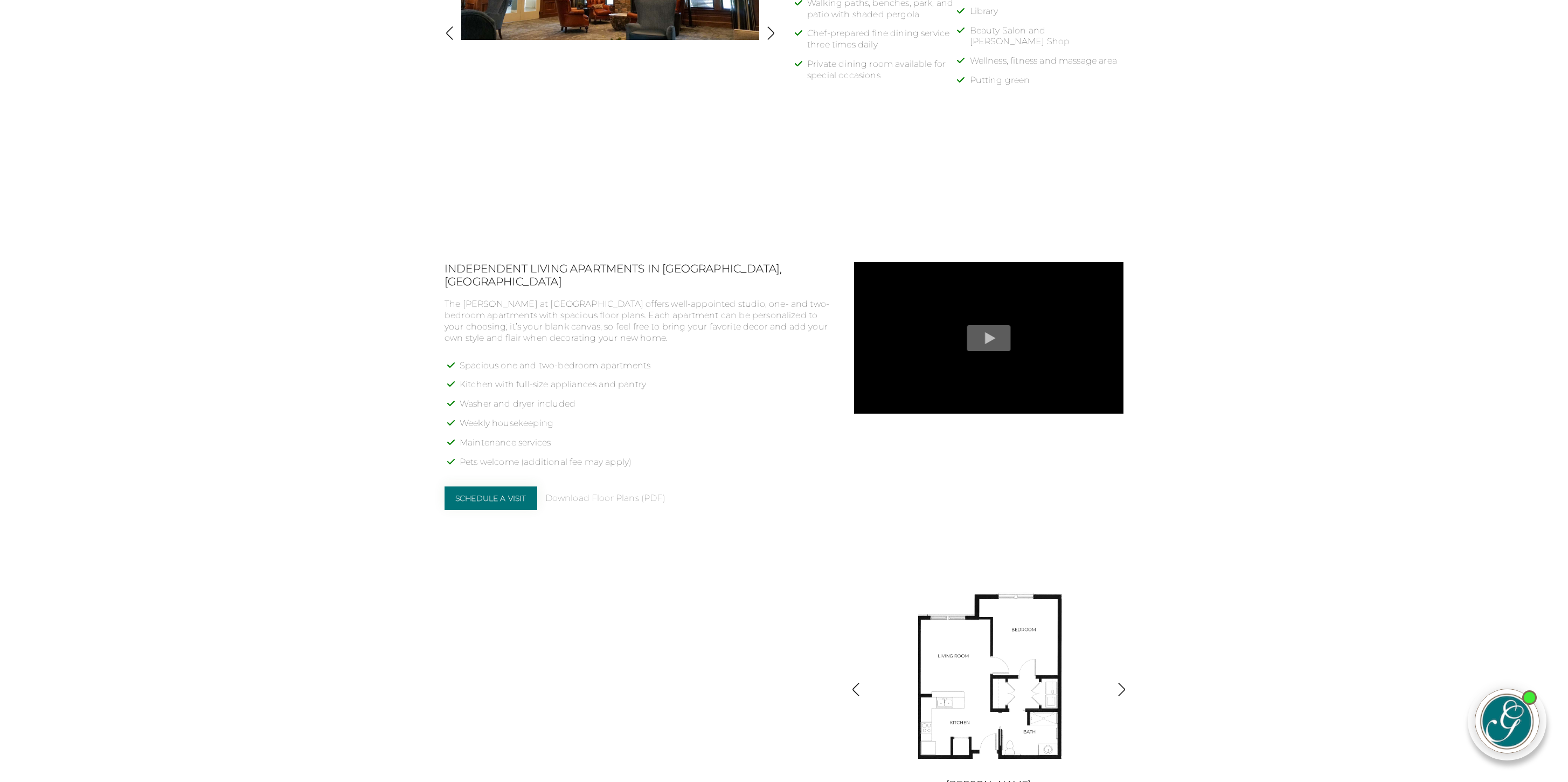
scroll to position [719, 0]
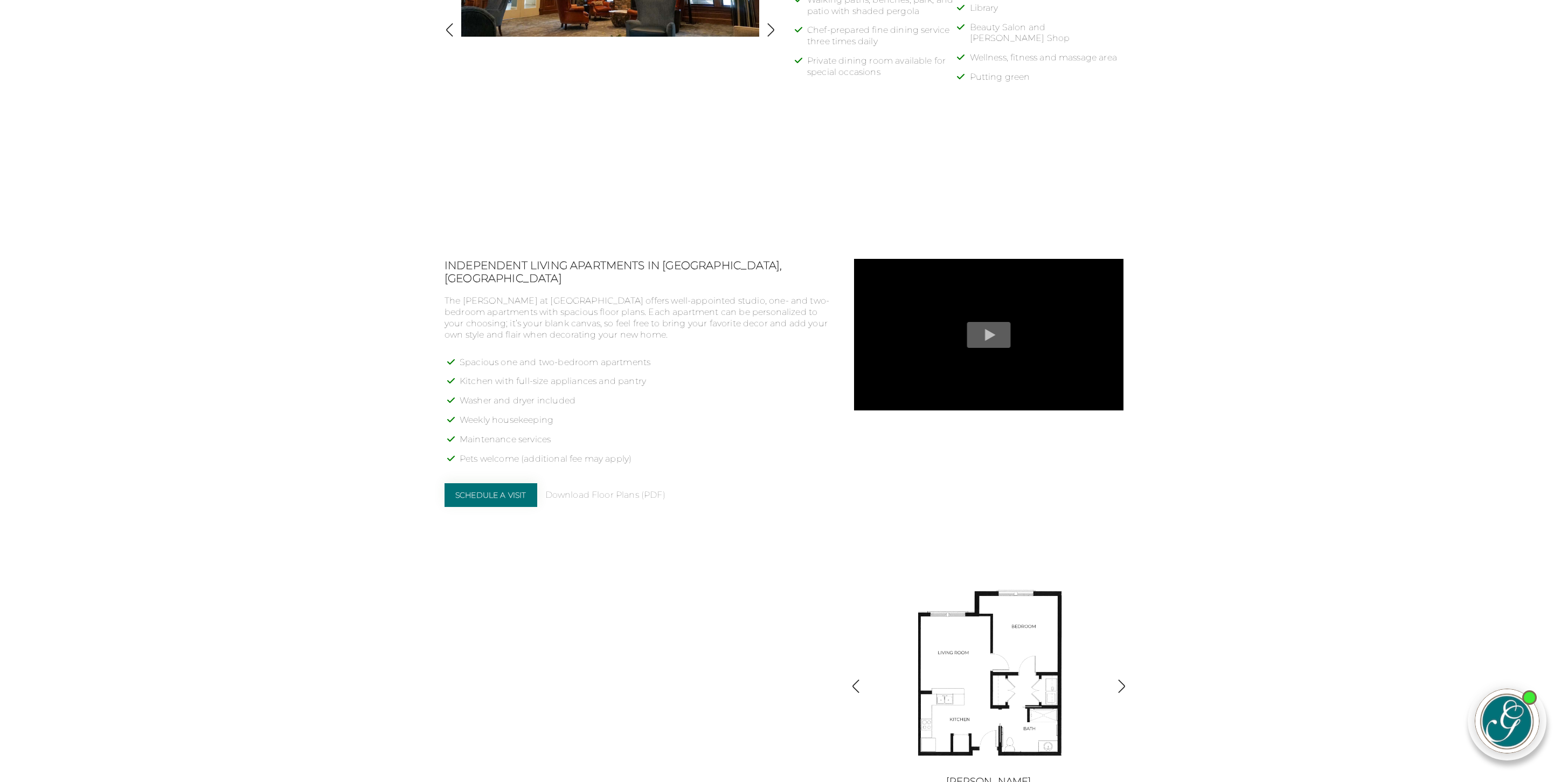
click at [245, 584] on body "Call [PHONE_NUMBER] [DATE] to speak with our Senior Living Specialist to schedu…" at bounding box center [784, 632] width 1568 height 2704
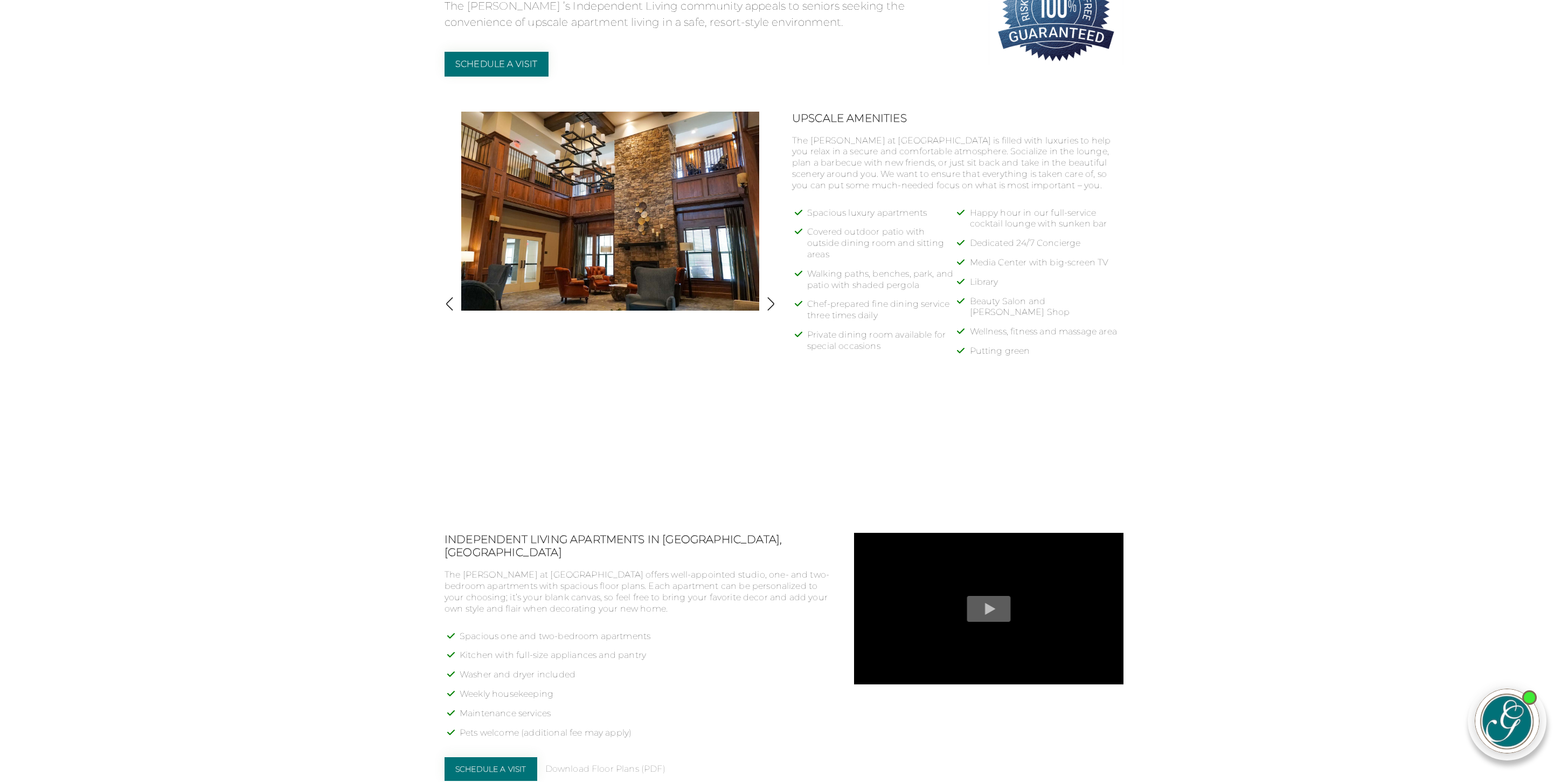
scroll to position [428, 0]
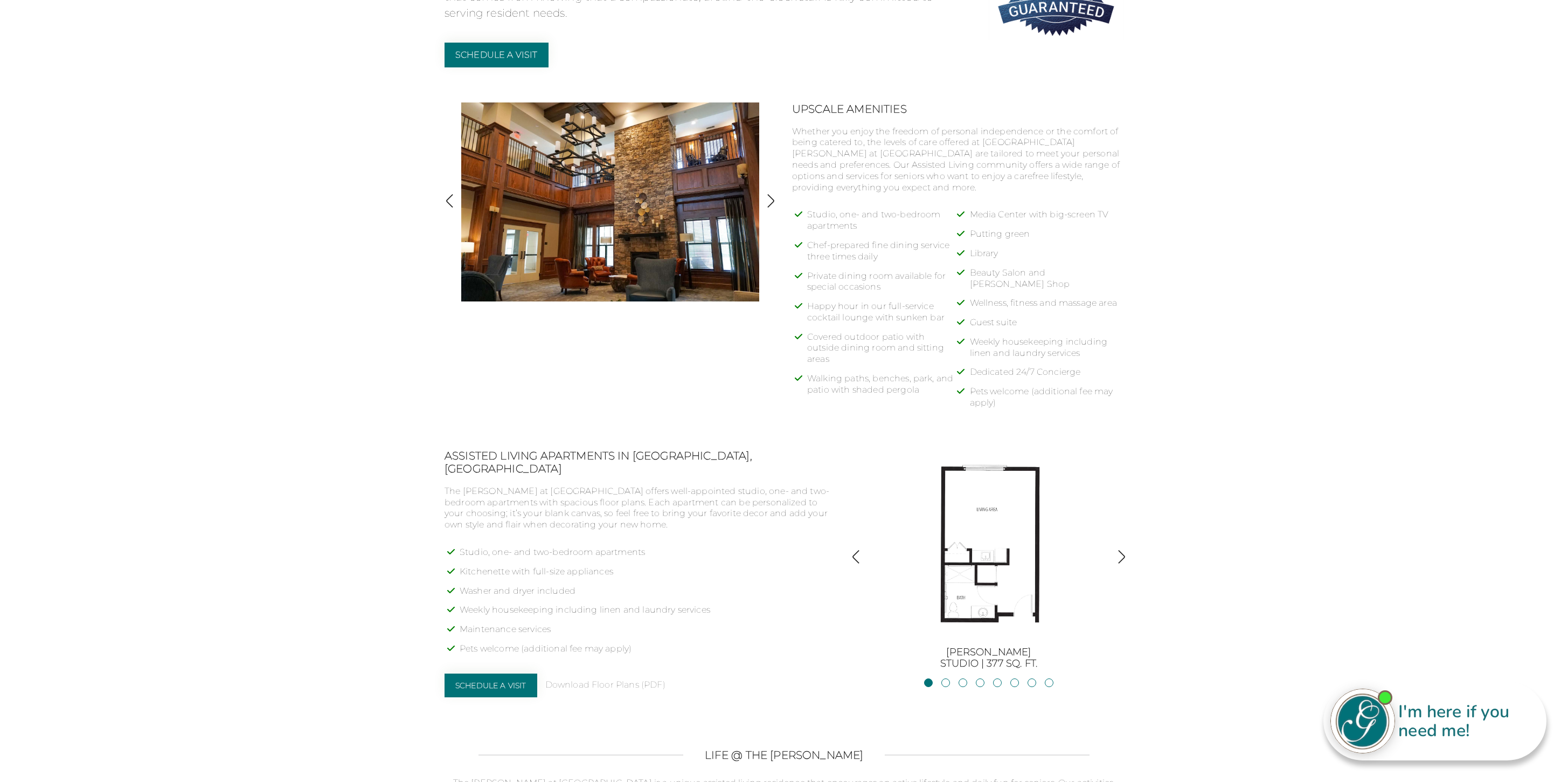
scroll to position [491, 0]
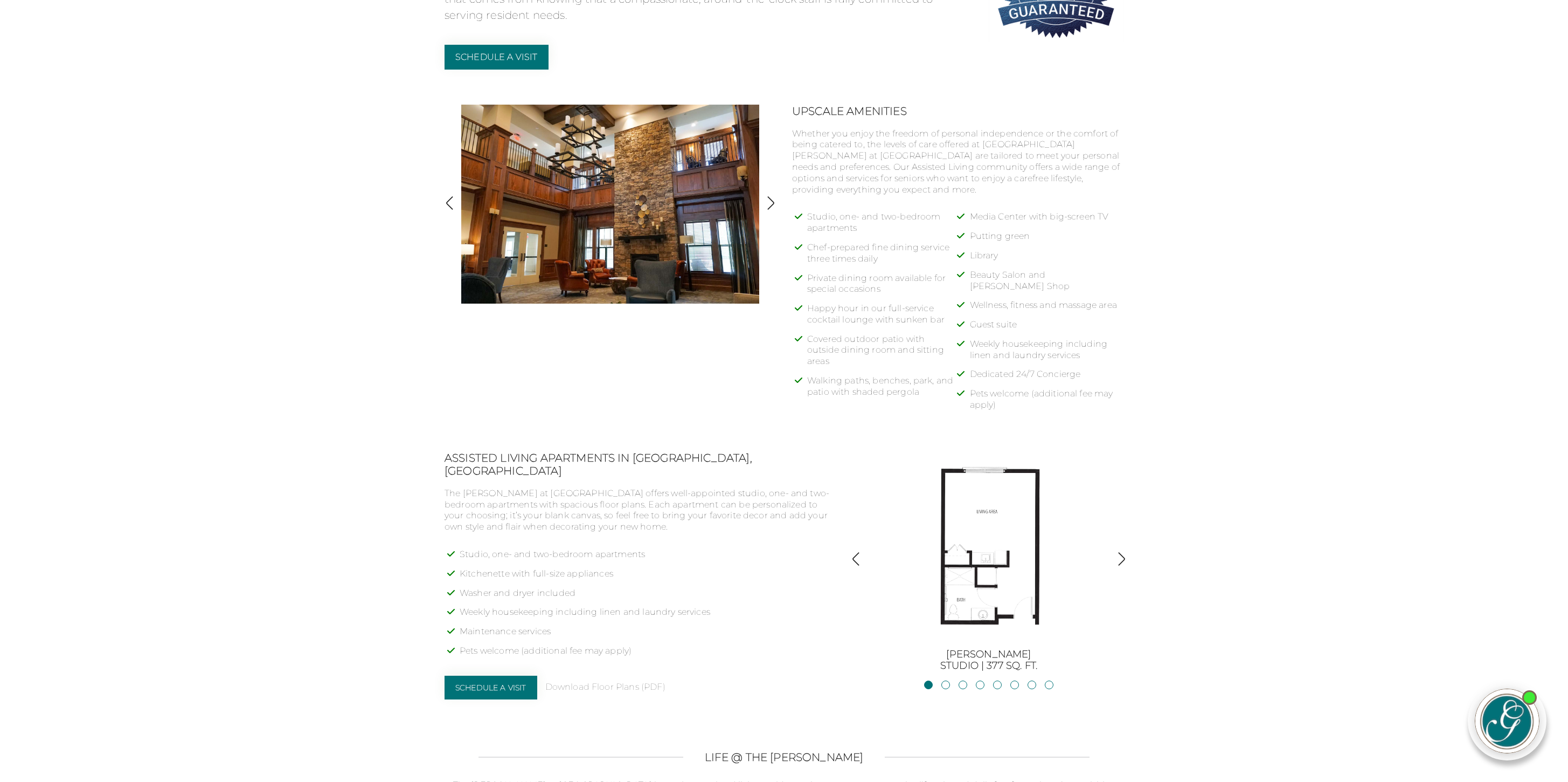
click at [197, 466] on body "Call [PHONE_NUMBER] [DATE] to speak with our Senior Living Specialist to schedu…" at bounding box center [784, 697] width 1568 height 2378
